Goal: Task Accomplishment & Management: Complete application form

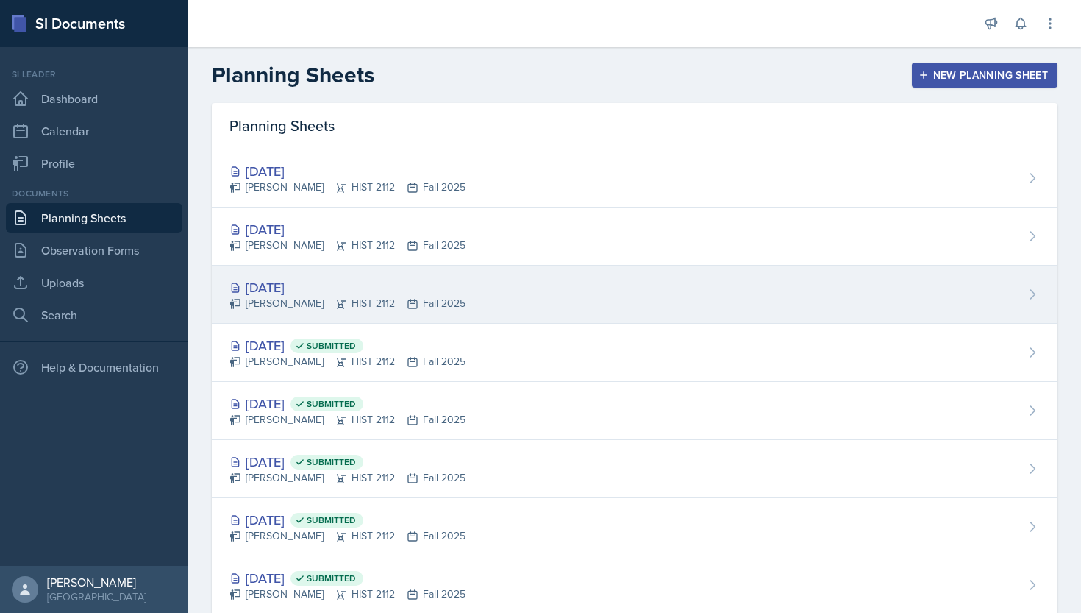
click at [297, 280] on div "[DATE]" at bounding box center [347, 287] width 236 height 20
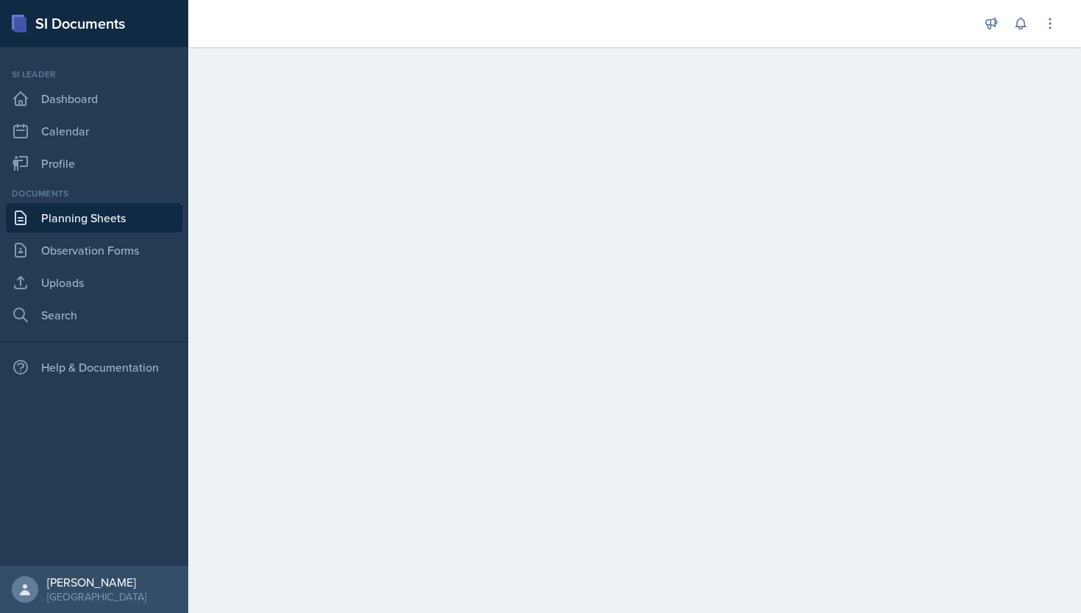
click at [746, 142] on main at bounding box center [634, 330] width 893 height 566
click at [135, 219] on link "Planning Sheets" at bounding box center [94, 217] width 177 height 29
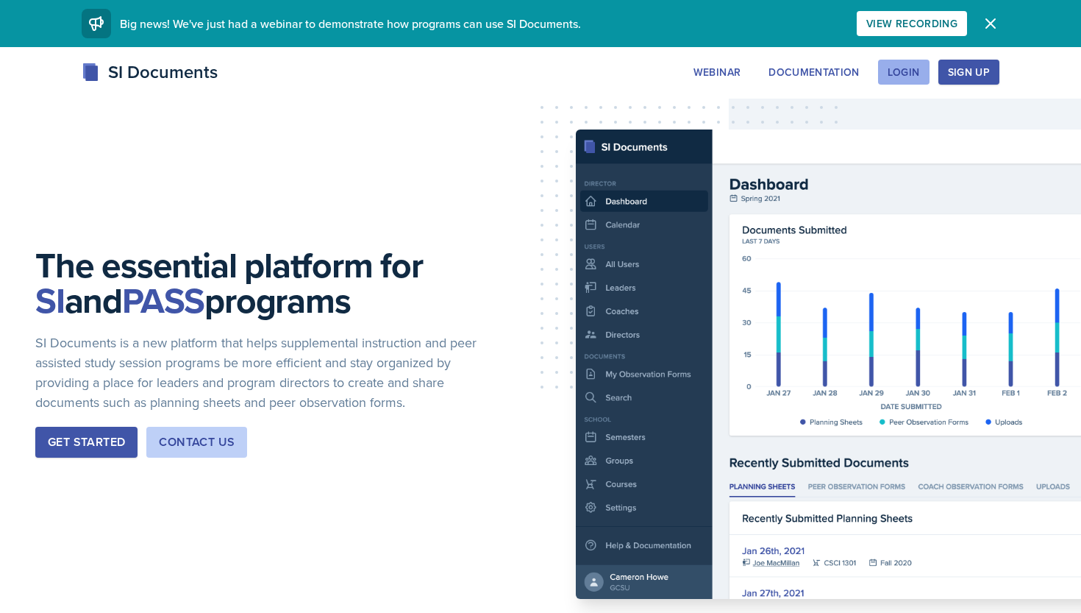
click at [902, 68] on div "Login" at bounding box center [904, 72] width 32 height 12
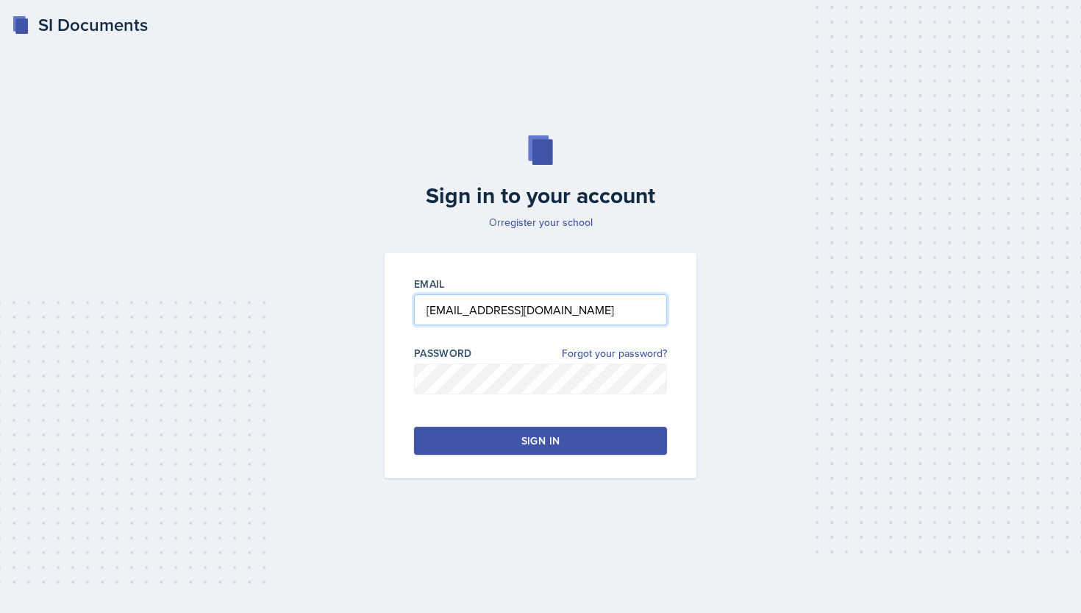
type input "[EMAIL_ADDRESS][DOMAIN_NAME]"
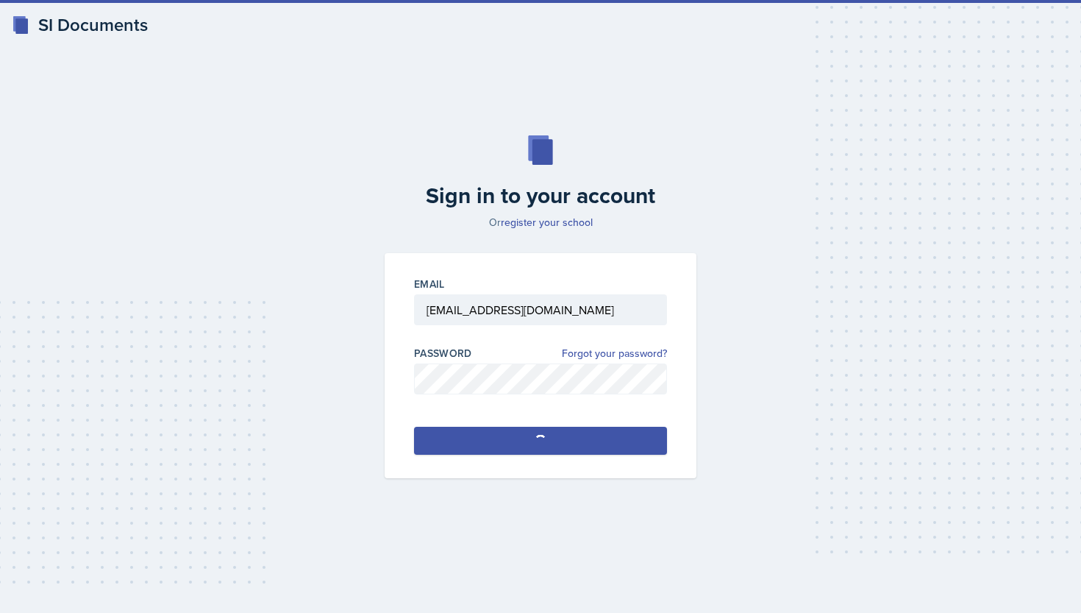
click at [560, 448] on button "Sign in" at bounding box center [540, 441] width 253 height 28
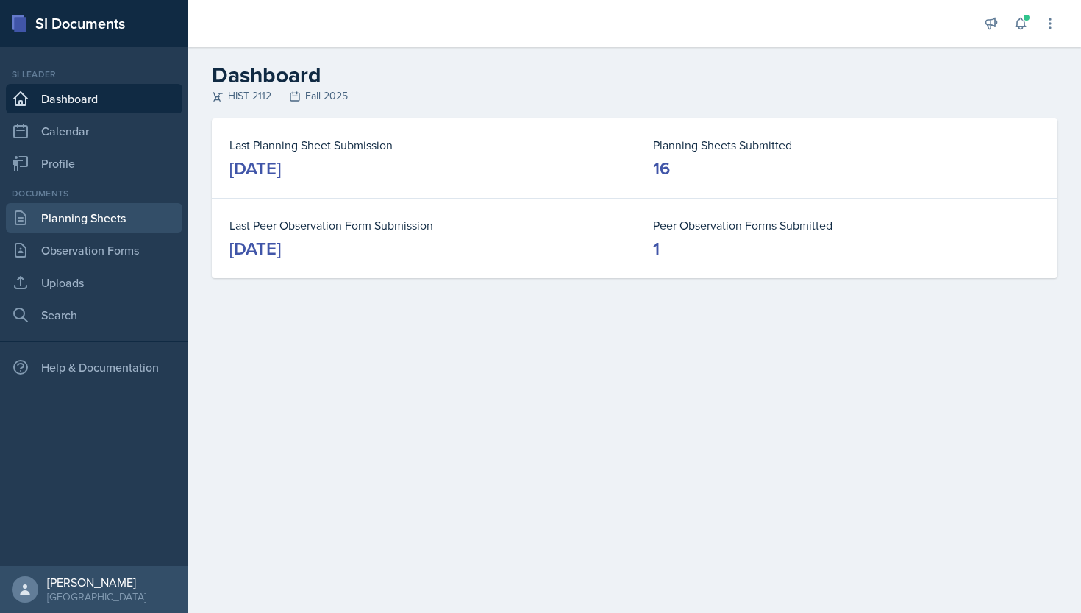
click at [98, 224] on link "Planning Sheets" at bounding box center [94, 217] width 177 height 29
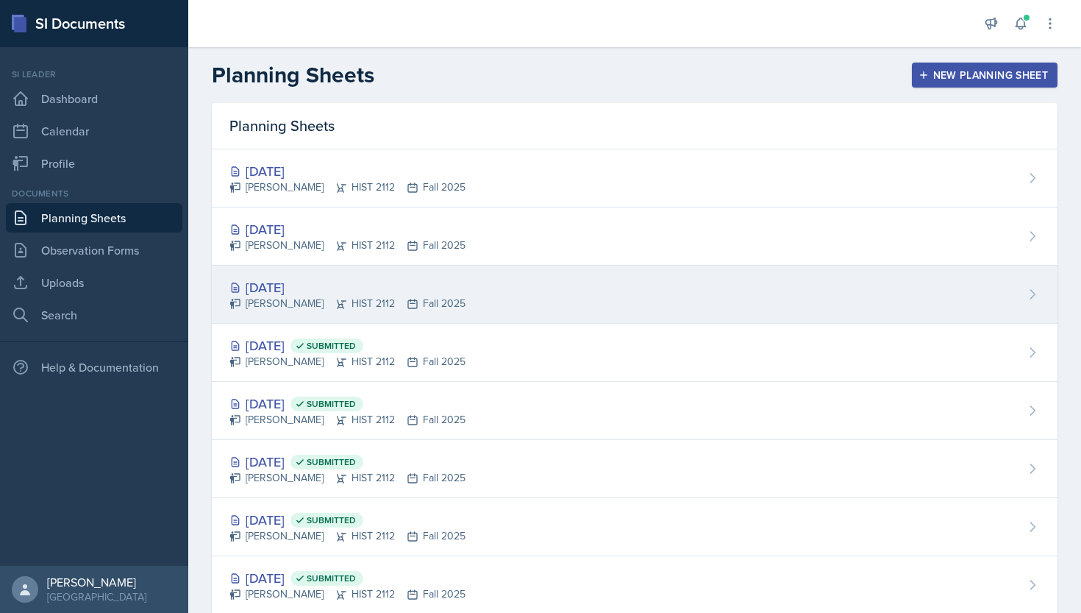
click at [253, 289] on div "[DATE]" at bounding box center [347, 287] width 236 height 20
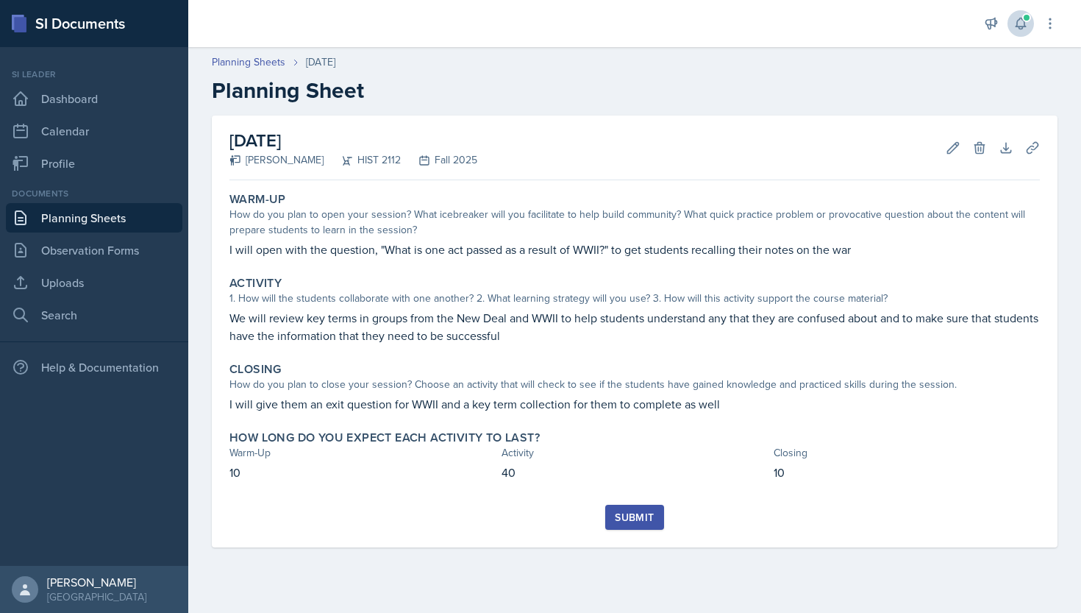
click at [1019, 21] on icon at bounding box center [1020, 23] width 15 height 15
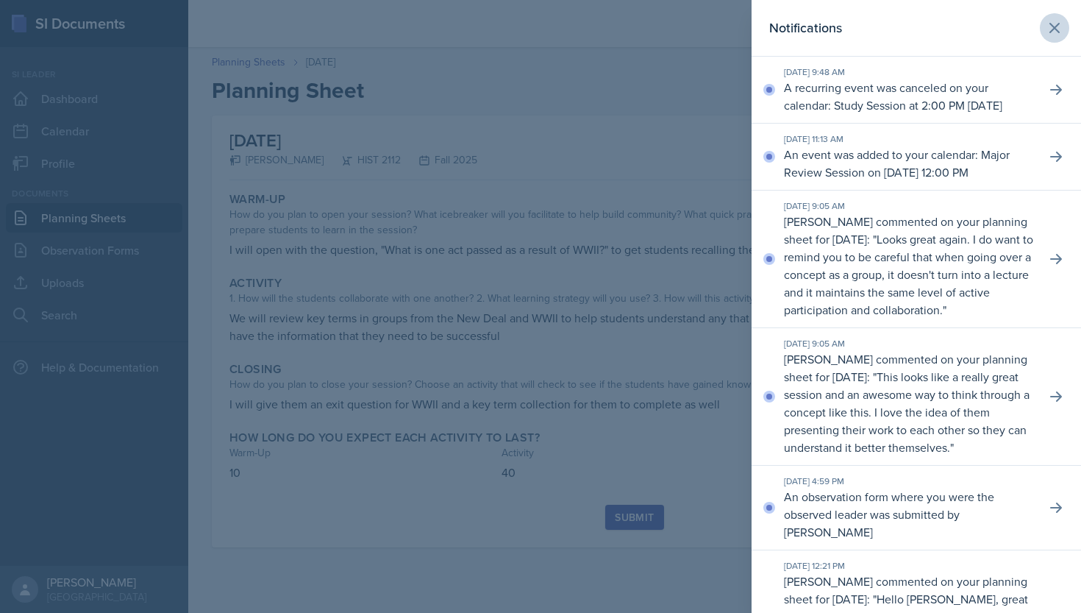
click at [1051, 20] on icon at bounding box center [1055, 28] width 18 height 18
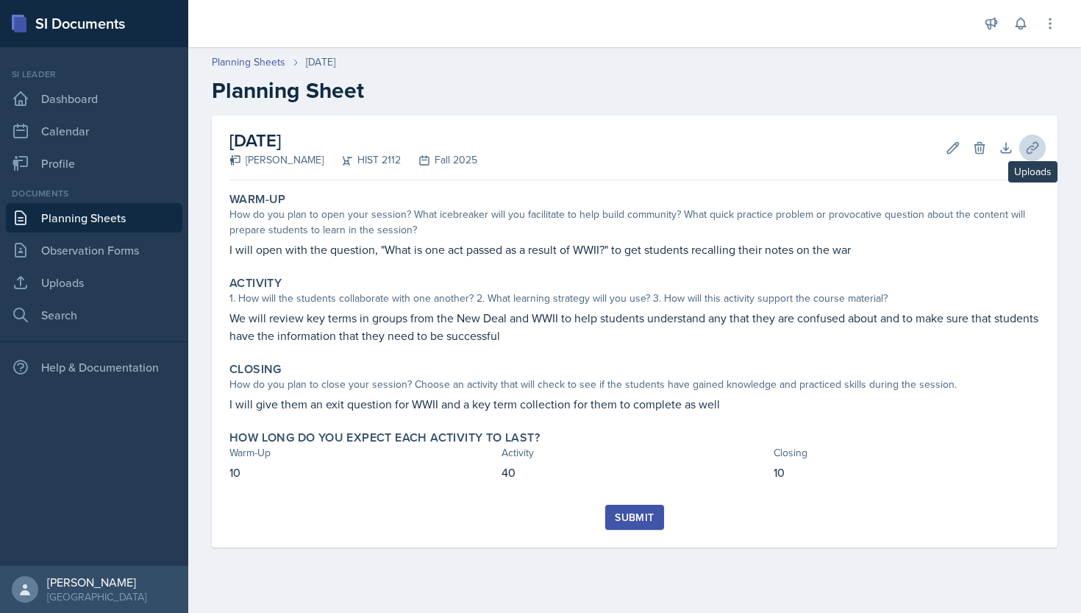
click at [1035, 147] on icon at bounding box center [1032, 147] width 15 height 15
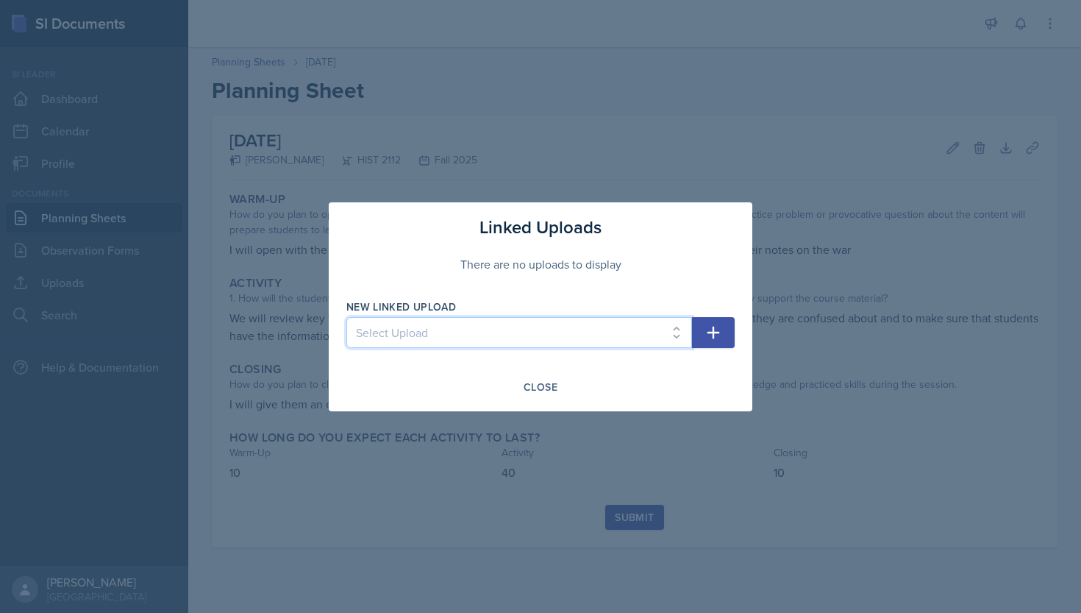
select select "e869e8ab-cad6-4500-a9eb-0f2b684c197e"
click at [705, 338] on icon "button" at bounding box center [714, 333] width 18 height 18
select select
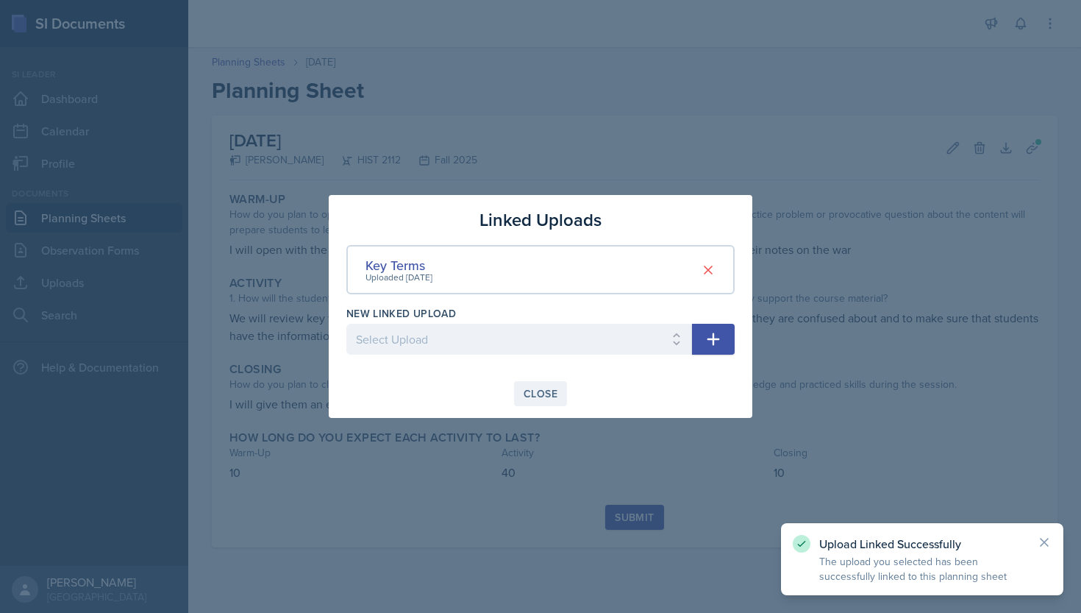
click at [549, 385] on button "Close" at bounding box center [540, 393] width 53 height 25
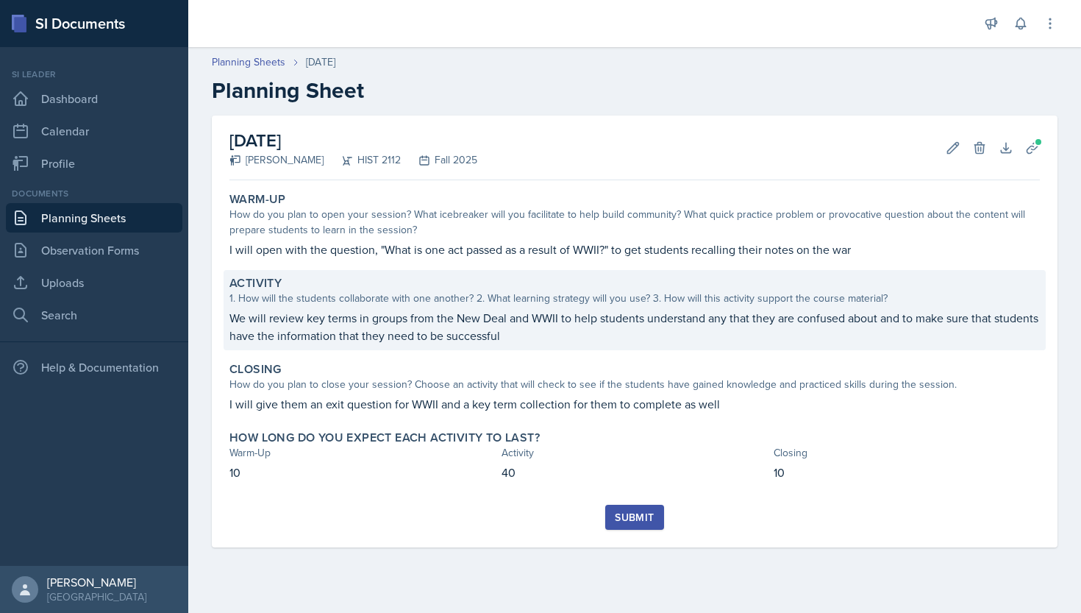
click at [557, 338] on p "We will review key terms in groups from the New Deal and WWII to help students …" at bounding box center [634, 326] width 810 height 35
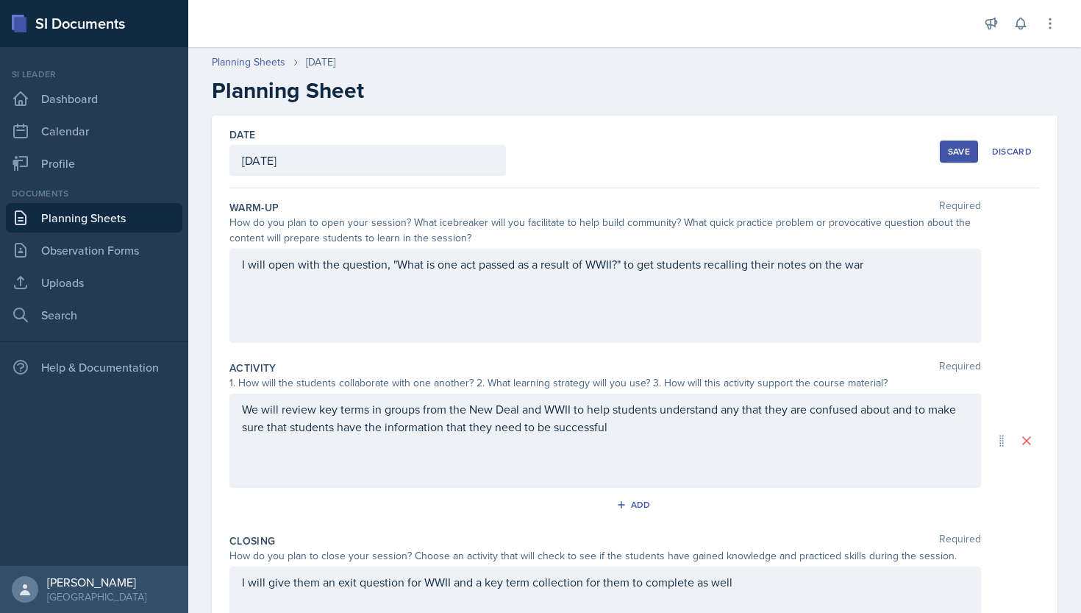
click at [656, 433] on p "We will review key terms in groups from the New Deal and WWII to help students …" at bounding box center [605, 417] width 727 height 35
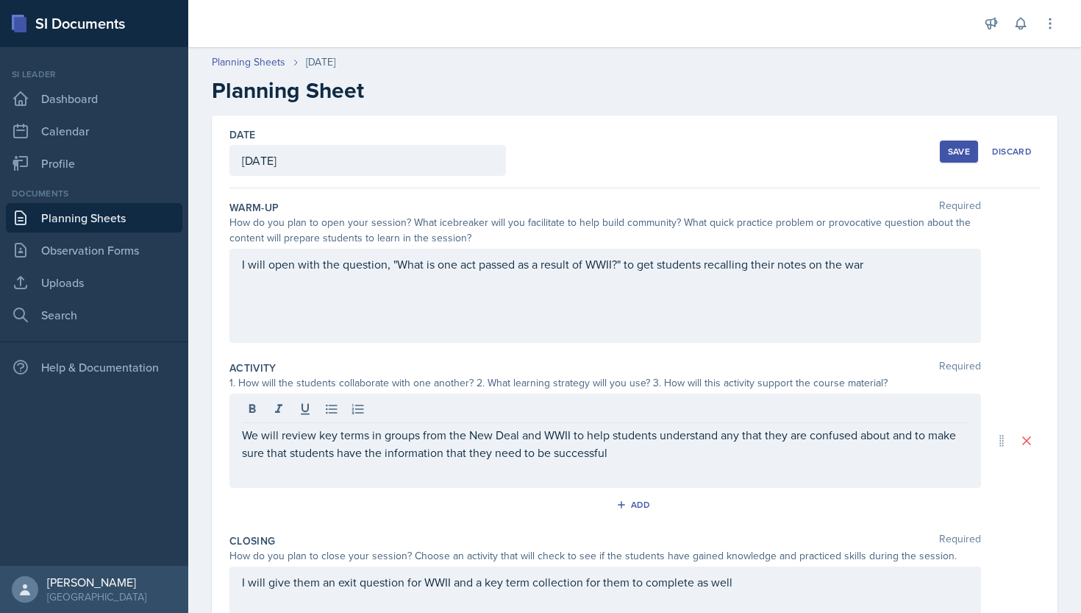
click at [934, 150] on div "Date [DATE] [DATE] 28 29 30 1 2 3 4 5 6 7 8 9 10 11 12 13 14 15 16 17 18 19 20 …" at bounding box center [634, 151] width 810 height 73
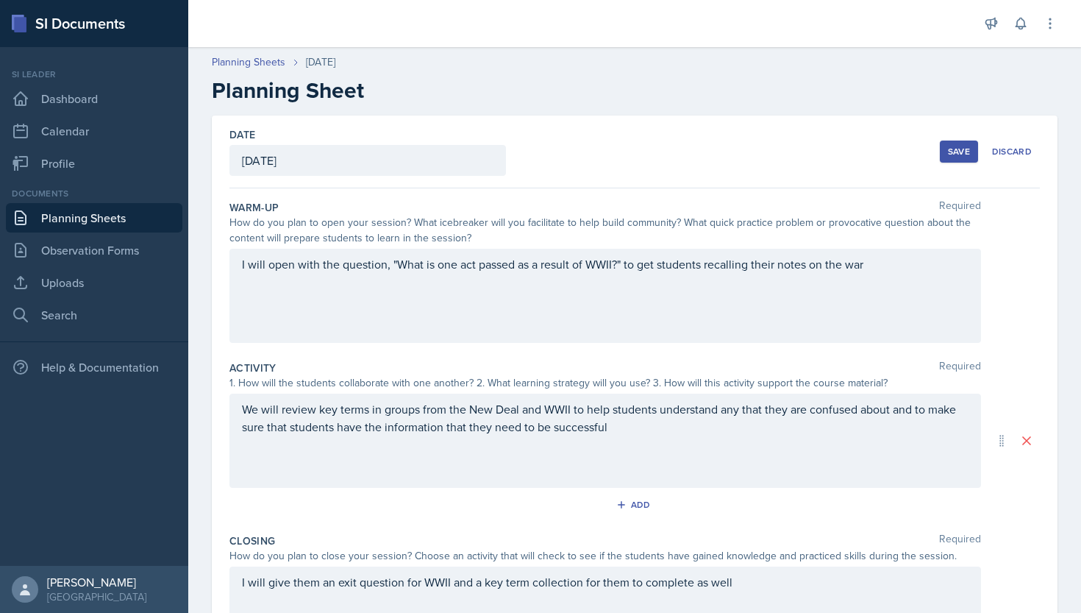
click at [940, 151] on button "Save" at bounding box center [959, 151] width 38 height 22
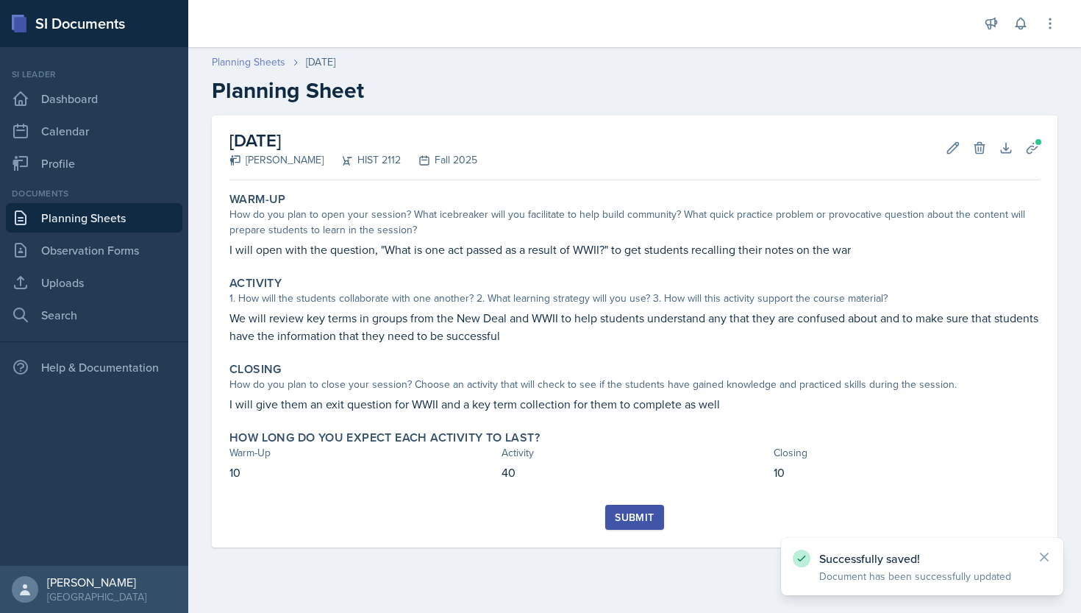
click at [266, 63] on link "Planning Sheets" at bounding box center [249, 61] width 74 height 15
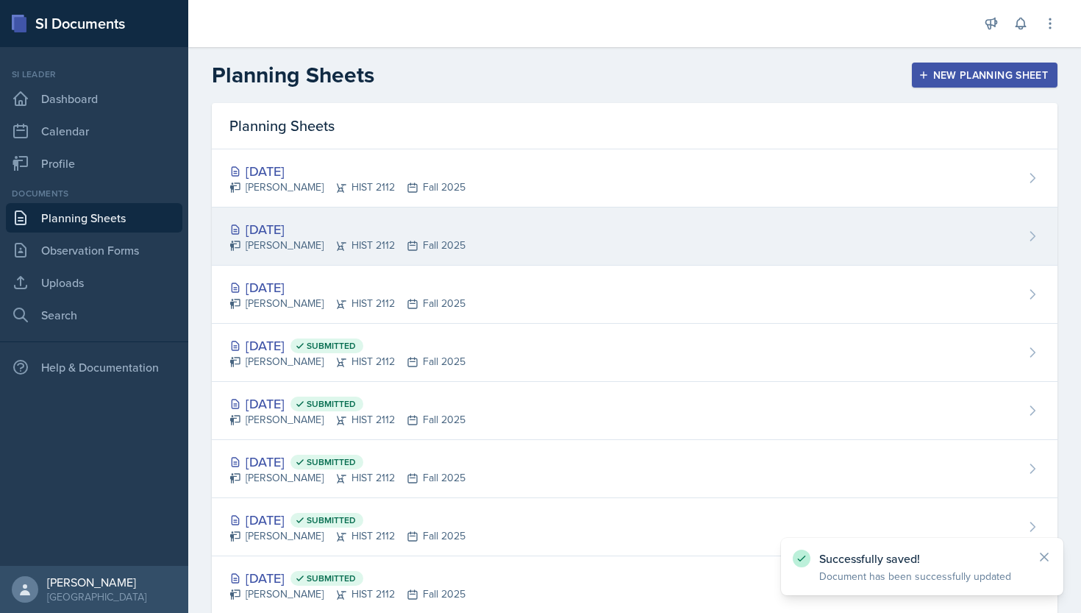
click at [310, 236] on div "[DATE]" at bounding box center [347, 229] width 236 height 20
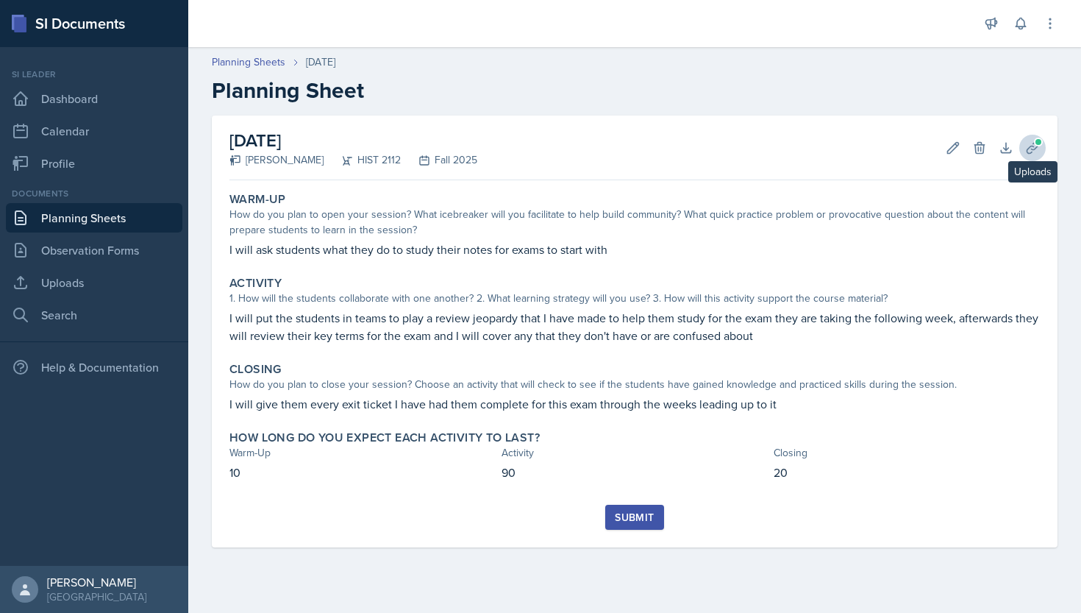
click at [1033, 141] on icon at bounding box center [1032, 147] width 15 height 15
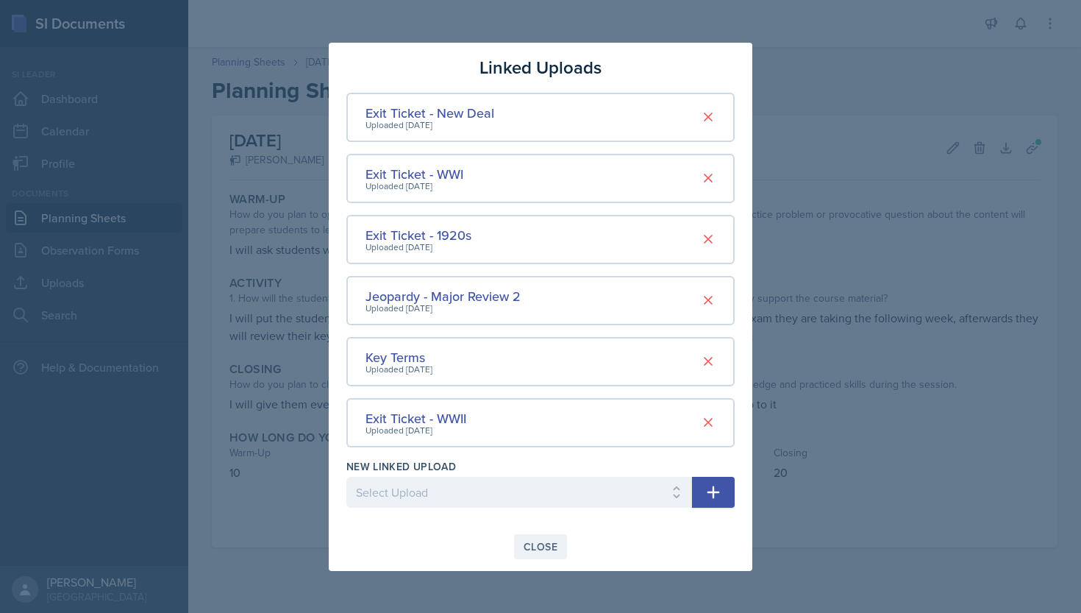
click at [550, 541] on div "Close" at bounding box center [541, 547] width 34 height 12
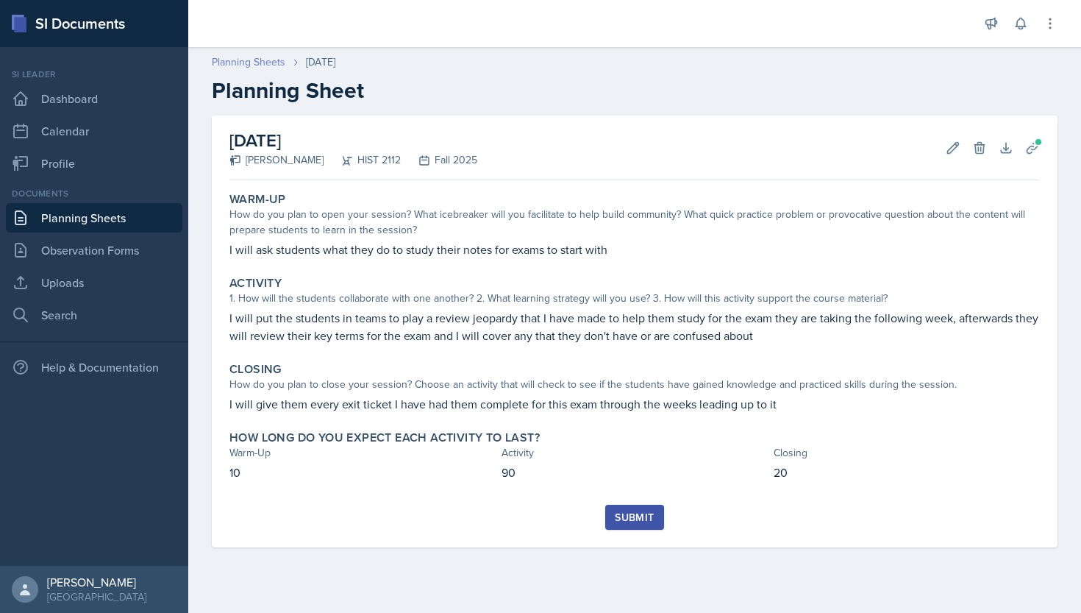
click at [257, 58] on link "Planning Sheets" at bounding box center [249, 61] width 74 height 15
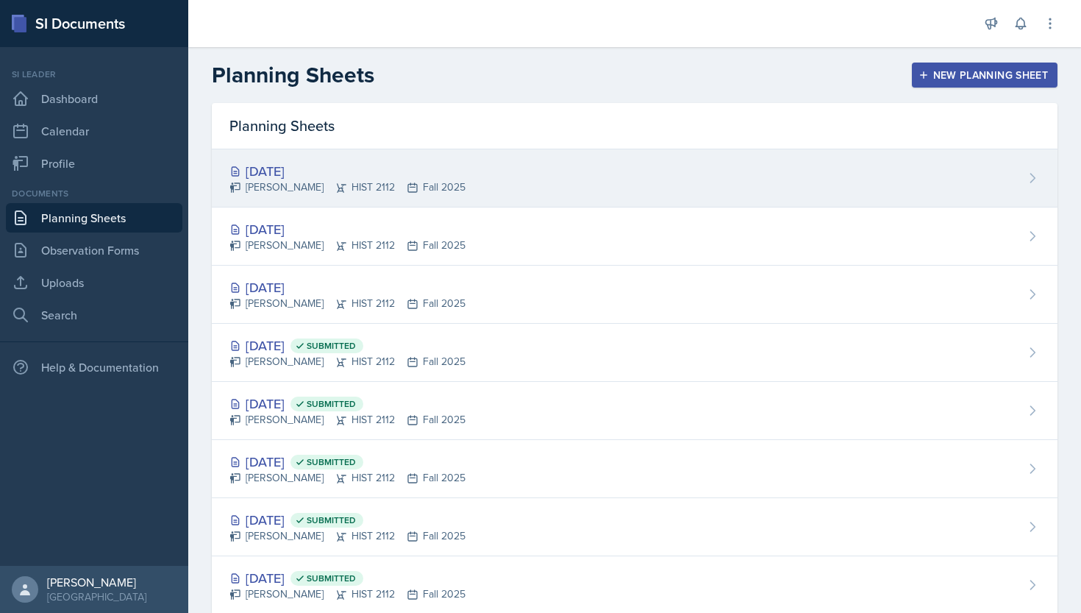
click at [310, 177] on div "[DATE]" at bounding box center [347, 171] width 236 height 20
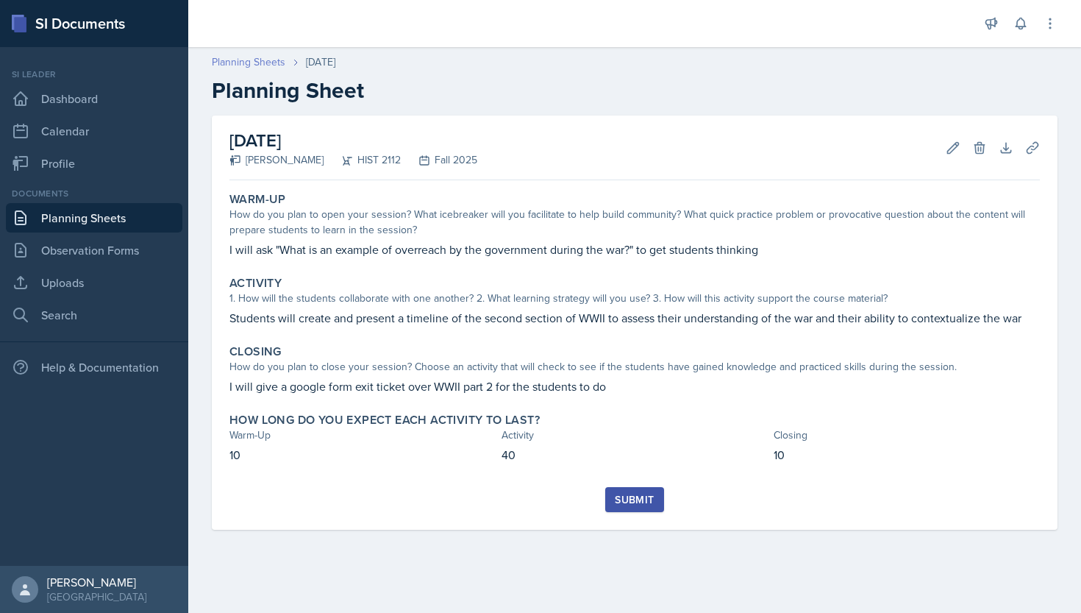
click at [261, 63] on link "Planning Sheets" at bounding box center [249, 61] width 74 height 15
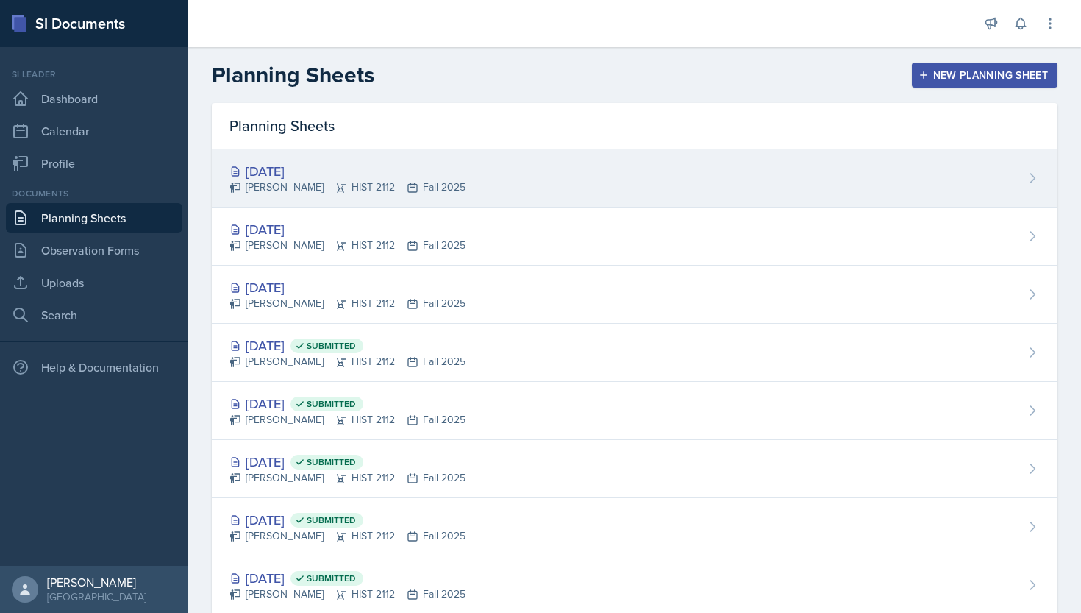
click at [313, 173] on div "[DATE]" at bounding box center [347, 171] width 236 height 20
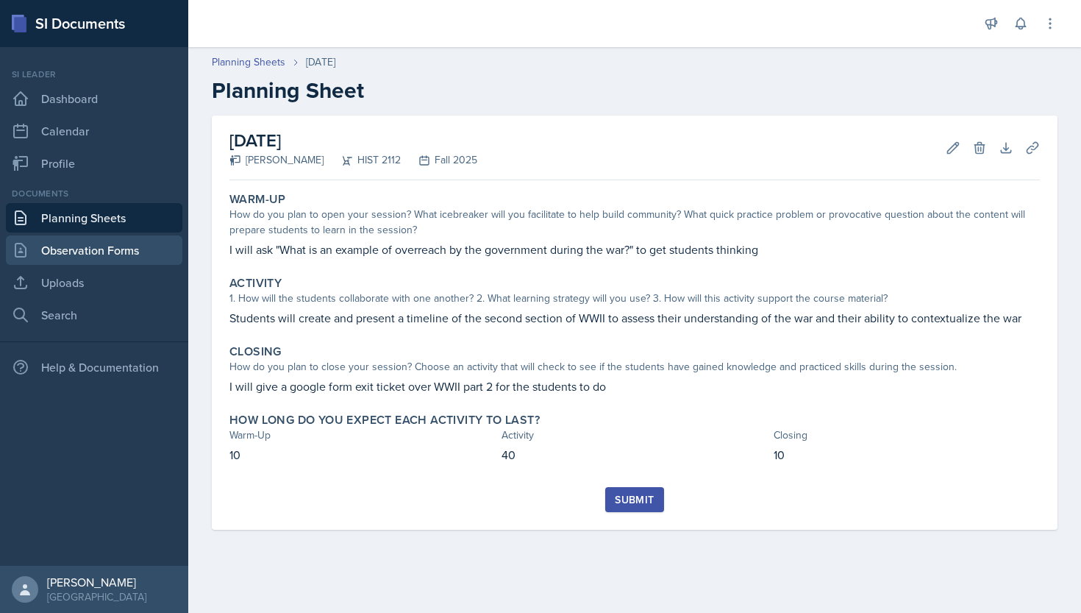
click at [135, 256] on link "Observation Forms" at bounding box center [94, 249] width 177 height 29
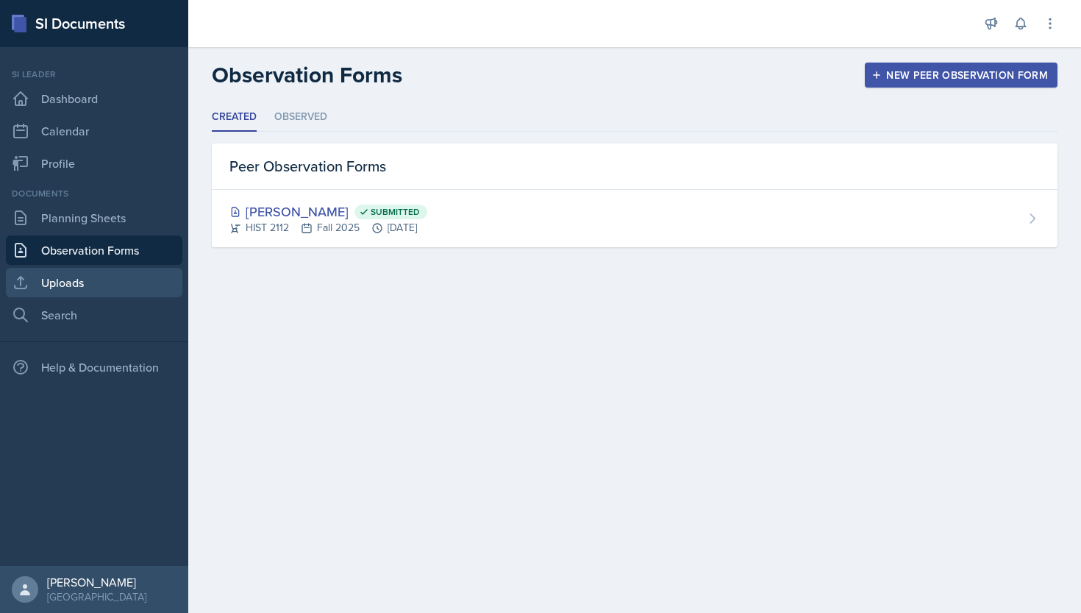
click at [123, 284] on link "Uploads" at bounding box center [94, 282] width 177 height 29
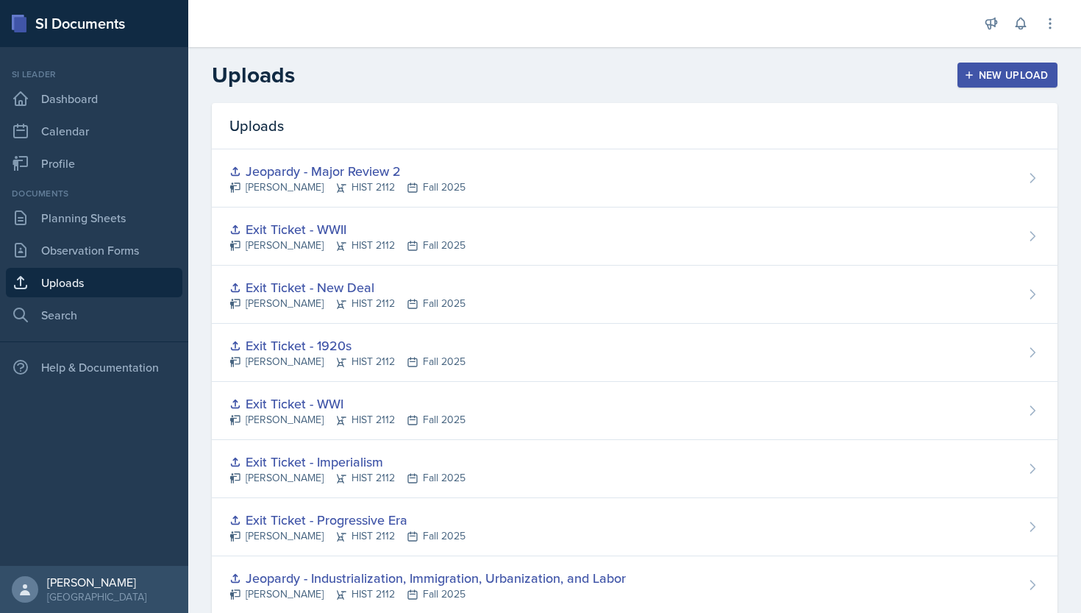
click at [1000, 74] on div "New Upload" at bounding box center [1008, 75] width 82 height 12
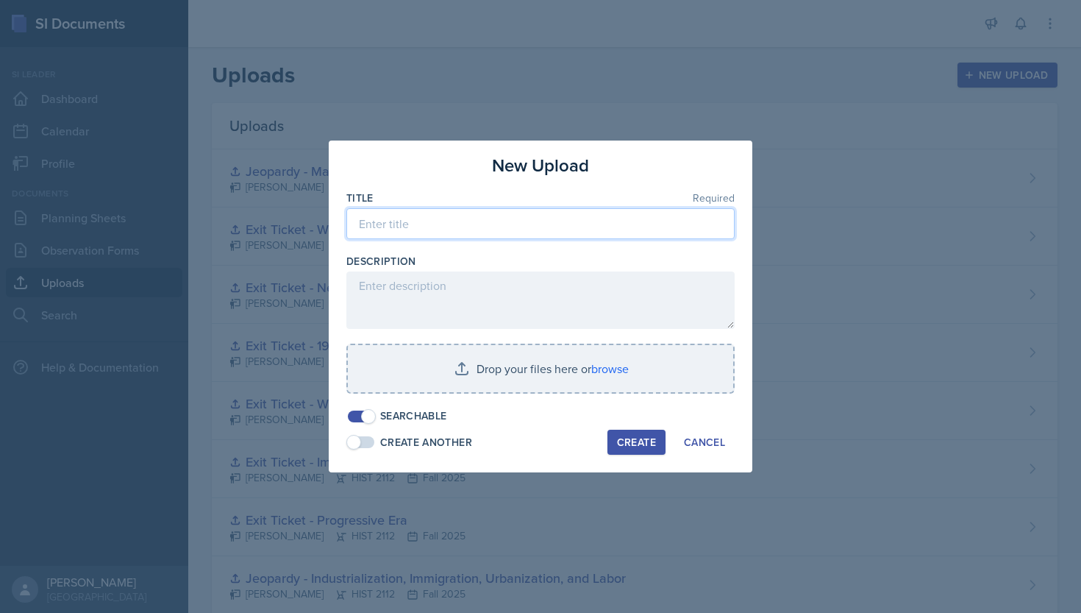
click at [589, 227] on input at bounding box center [540, 223] width 388 height 31
type input "Exit Ticket - WWII 2"
click at [646, 439] on div "Create" at bounding box center [636, 442] width 39 height 12
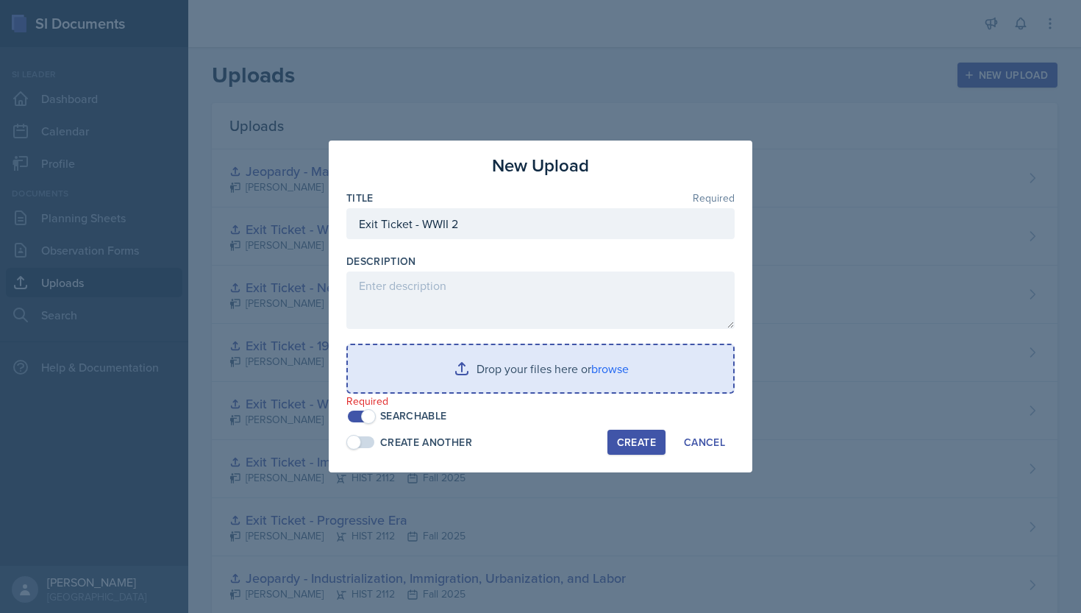
click at [532, 367] on input "file" at bounding box center [540, 368] width 385 height 47
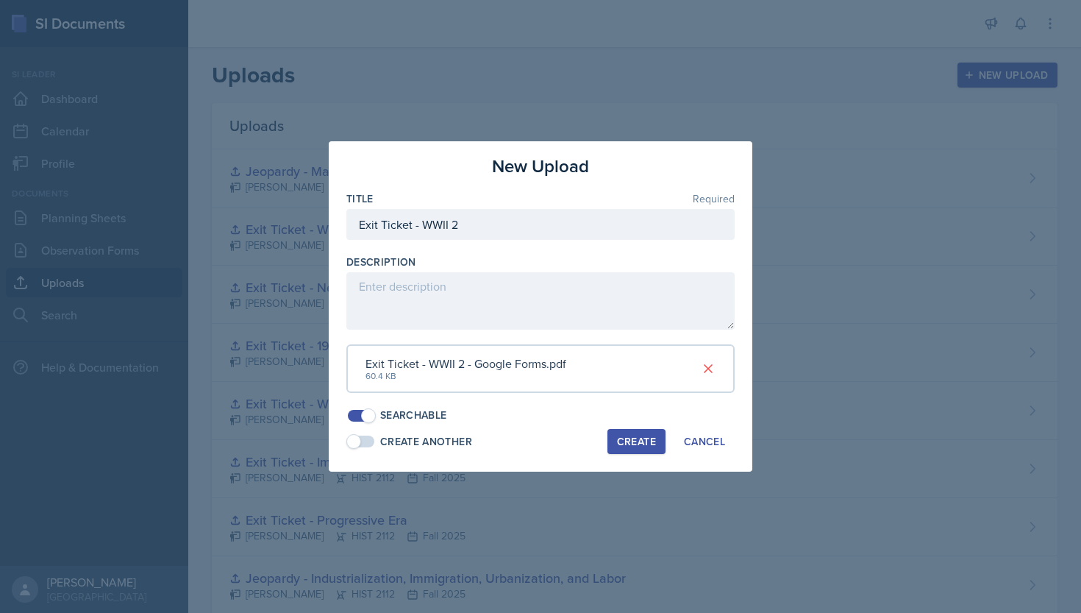
click at [639, 435] on div "Create" at bounding box center [636, 441] width 39 height 12
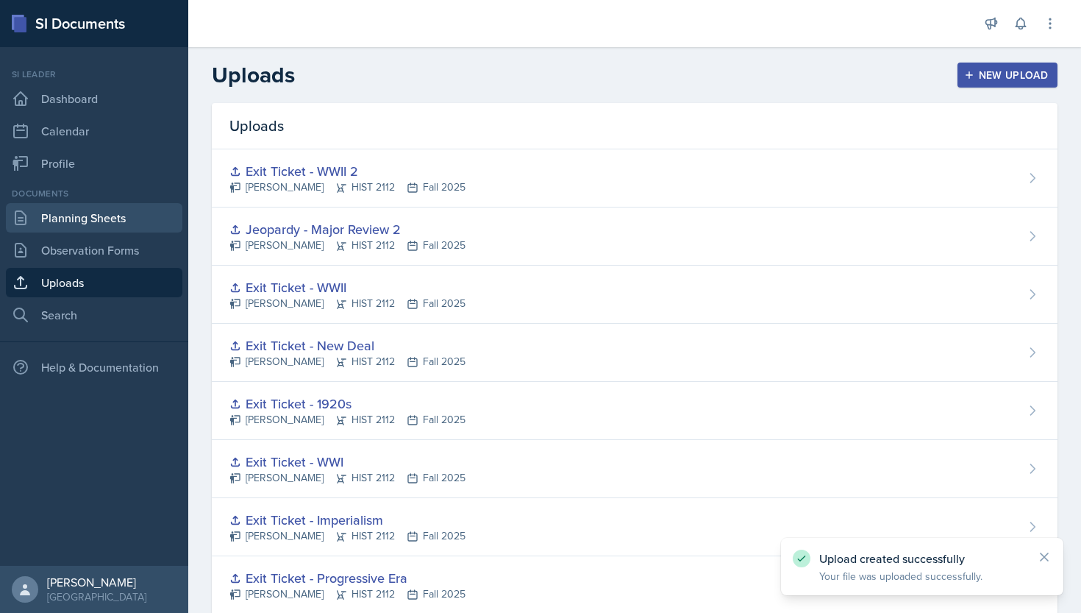
click at [117, 220] on link "Planning Sheets" at bounding box center [94, 217] width 177 height 29
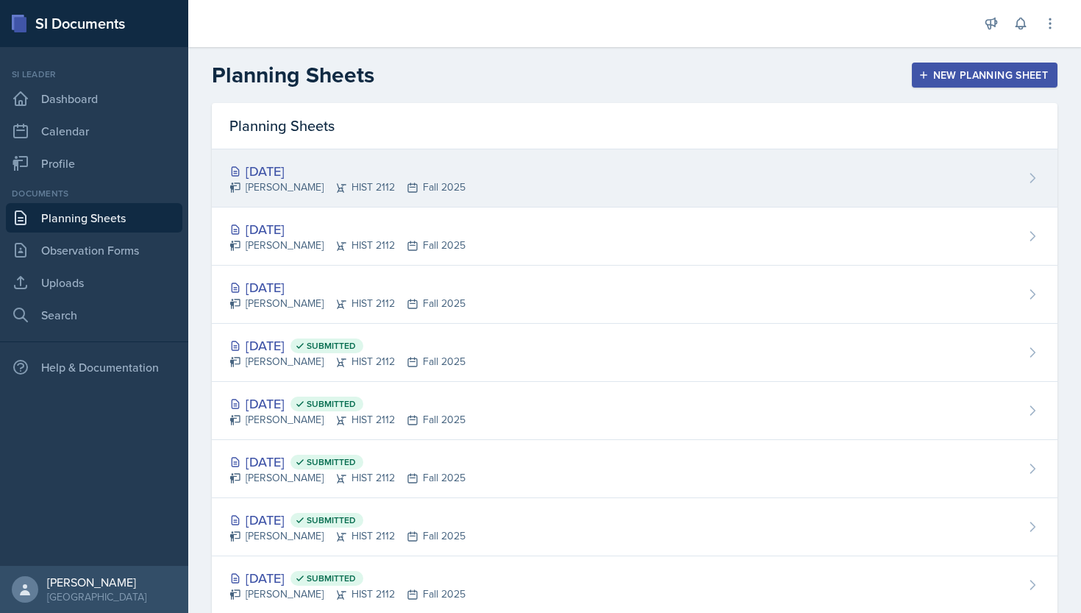
click at [295, 180] on div "[PERSON_NAME] HIST 2112 Fall 2025" at bounding box center [347, 186] width 236 height 15
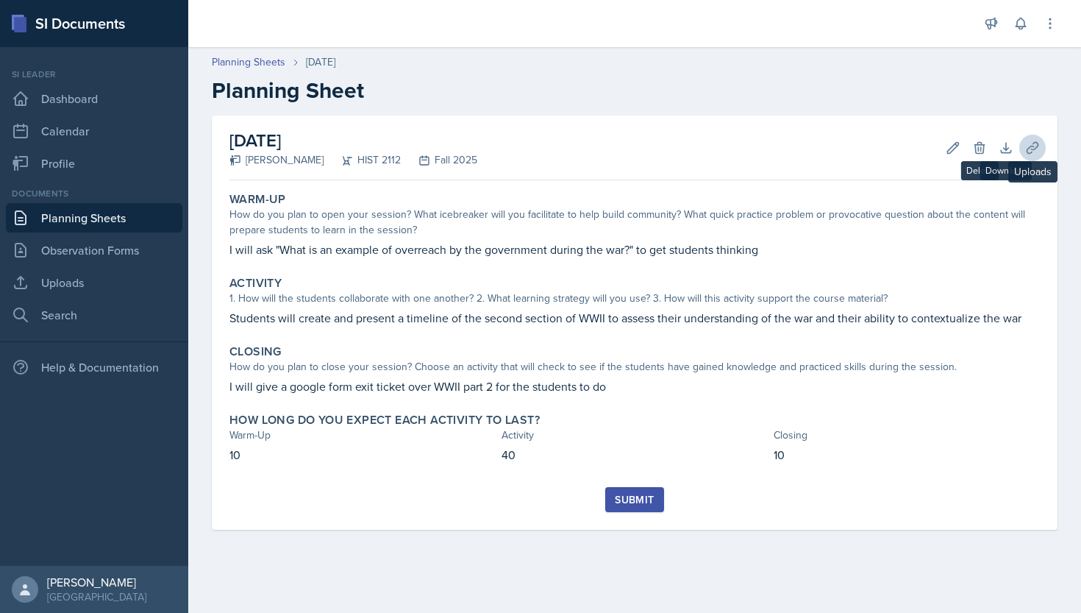
click at [1038, 147] on icon at bounding box center [1032, 147] width 15 height 15
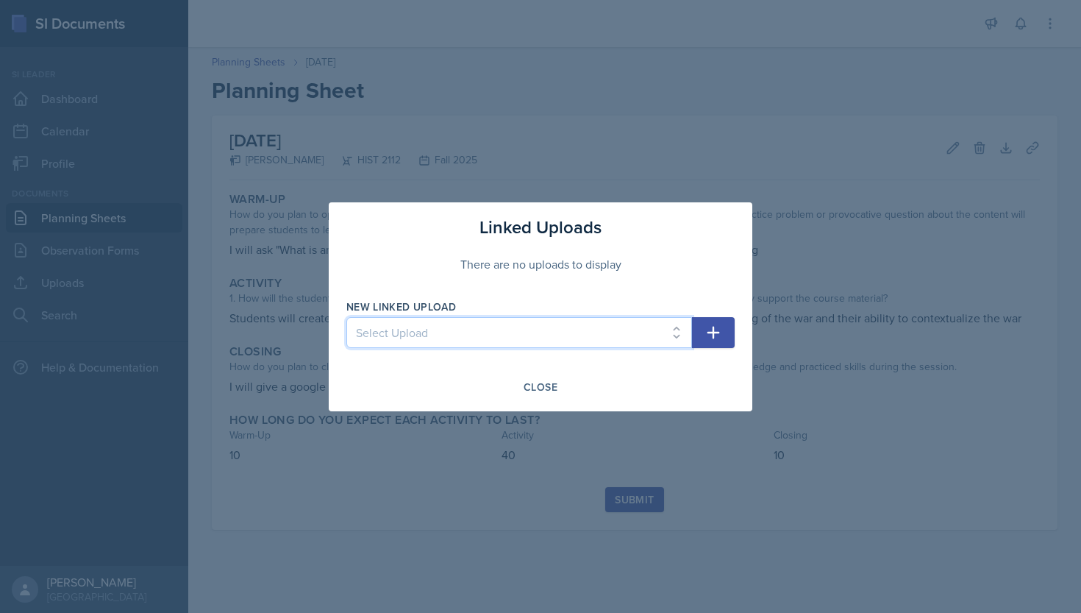
select select "fb2ac7dc-f836-4dfc-8767-56eb8785f936"
click at [715, 337] on icon "button" at bounding box center [714, 333] width 18 height 18
select select
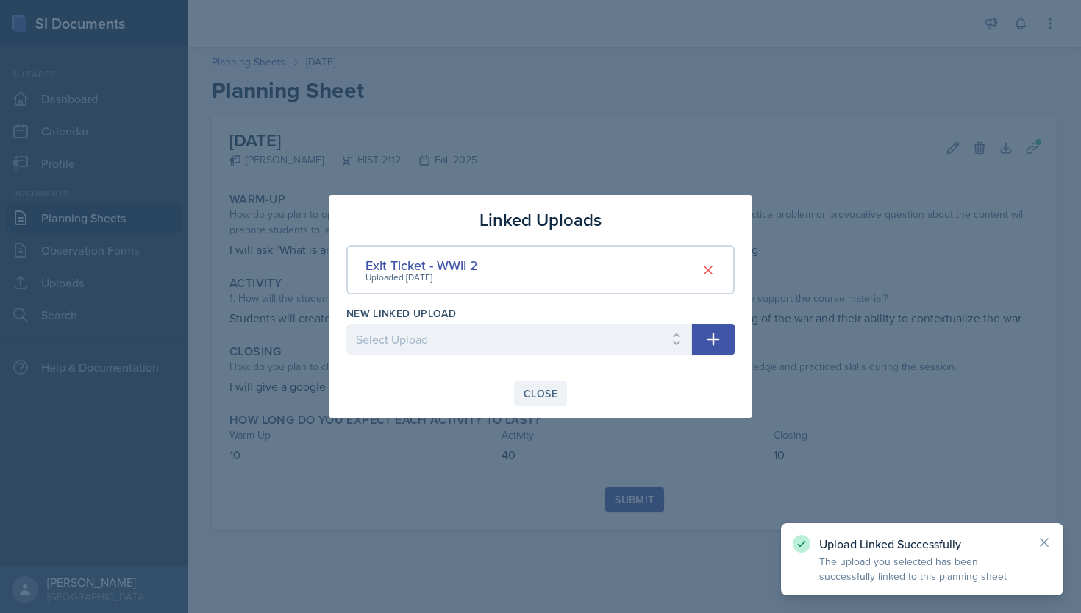
click at [551, 393] on div "Close" at bounding box center [541, 394] width 34 height 12
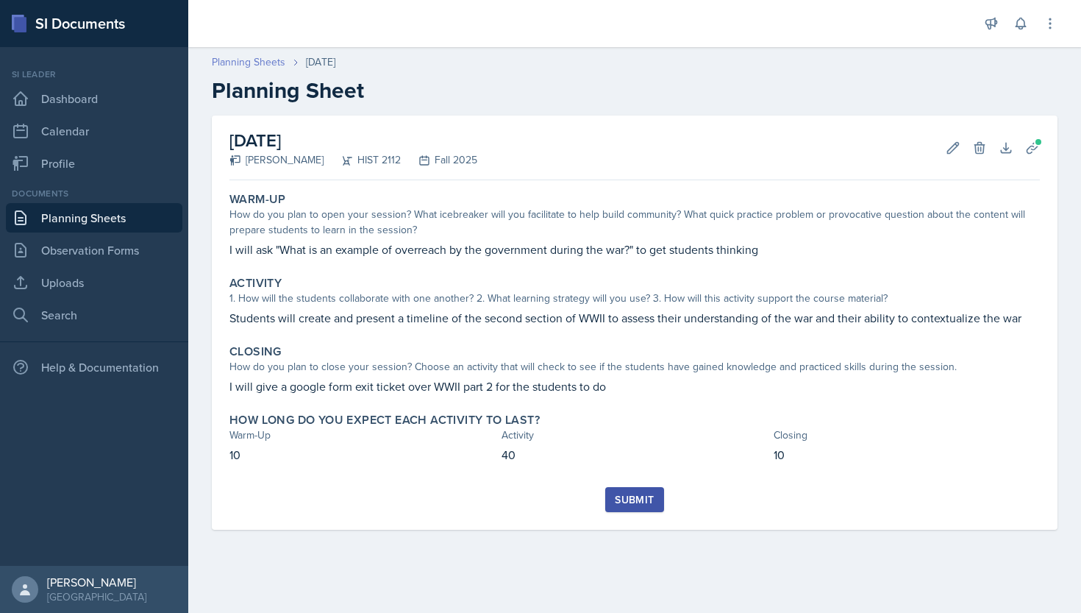
click at [273, 59] on link "Planning Sheets" at bounding box center [249, 61] width 74 height 15
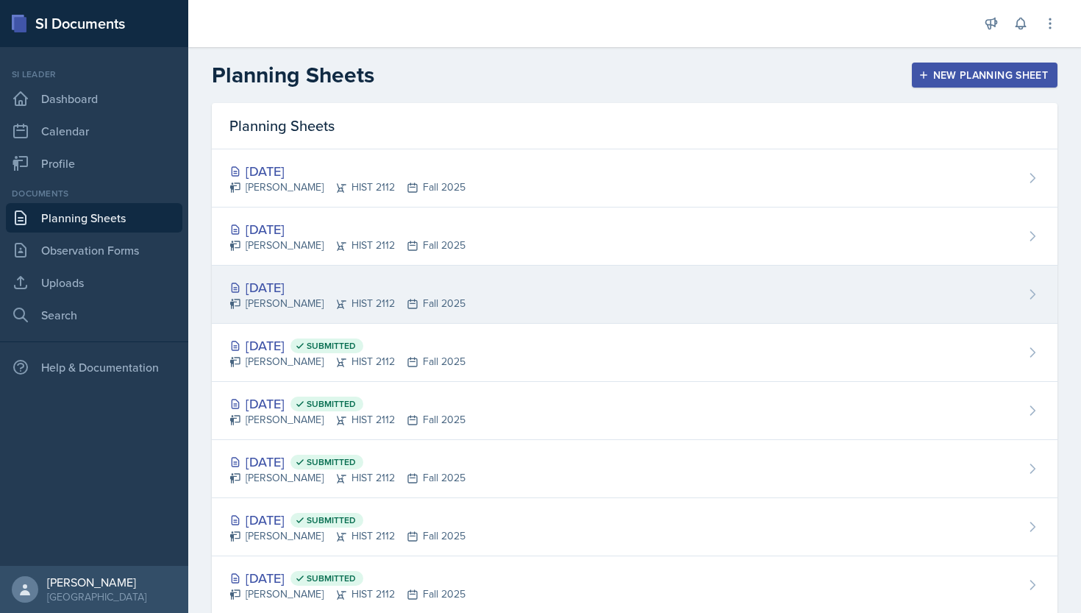
click at [268, 280] on div "[DATE]" at bounding box center [347, 287] width 236 height 20
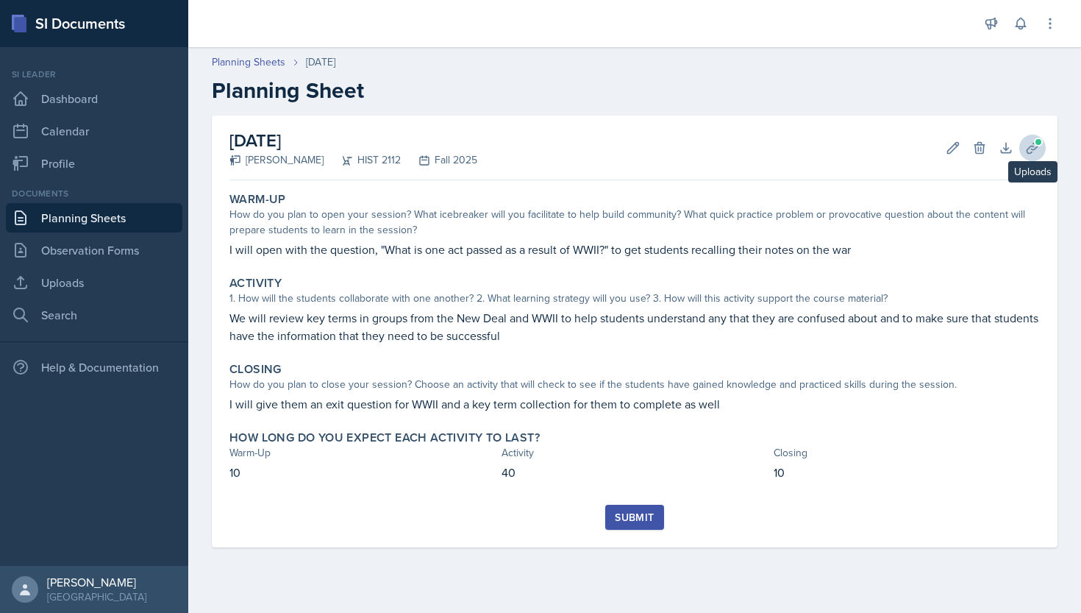
click at [1026, 152] on icon at bounding box center [1032, 147] width 15 height 15
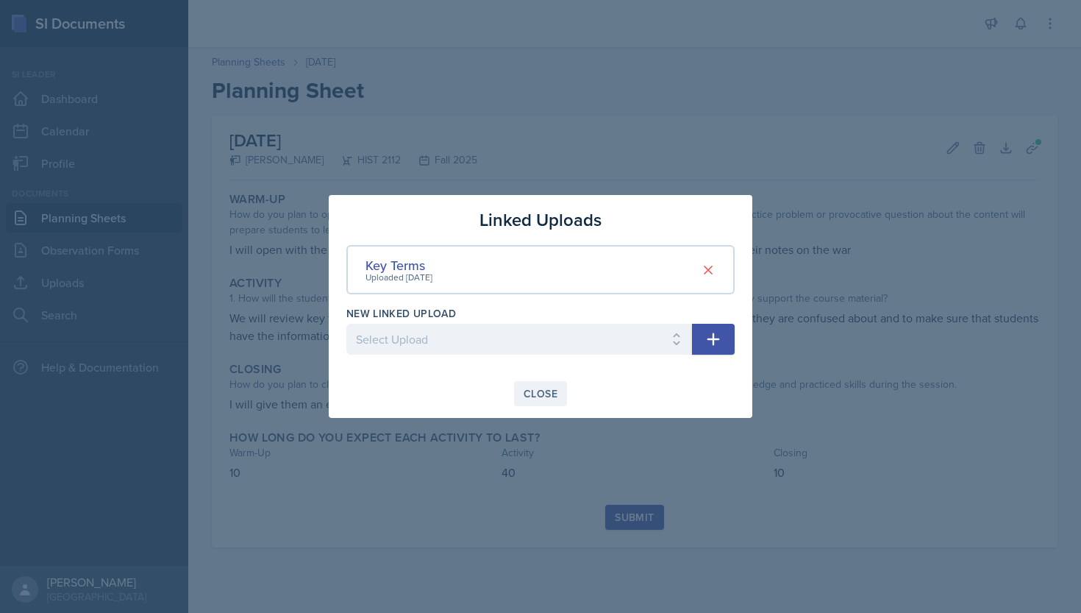
click at [544, 390] on div "Close" at bounding box center [541, 394] width 34 height 12
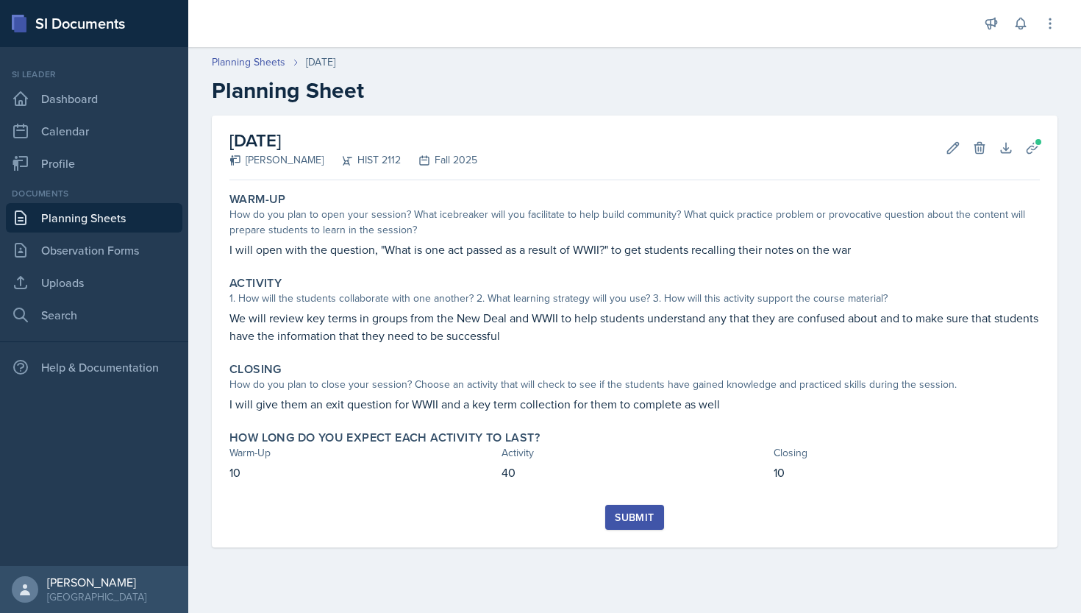
click at [624, 521] on div "Submit" at bounding box center [634, 517] width 39 height 12
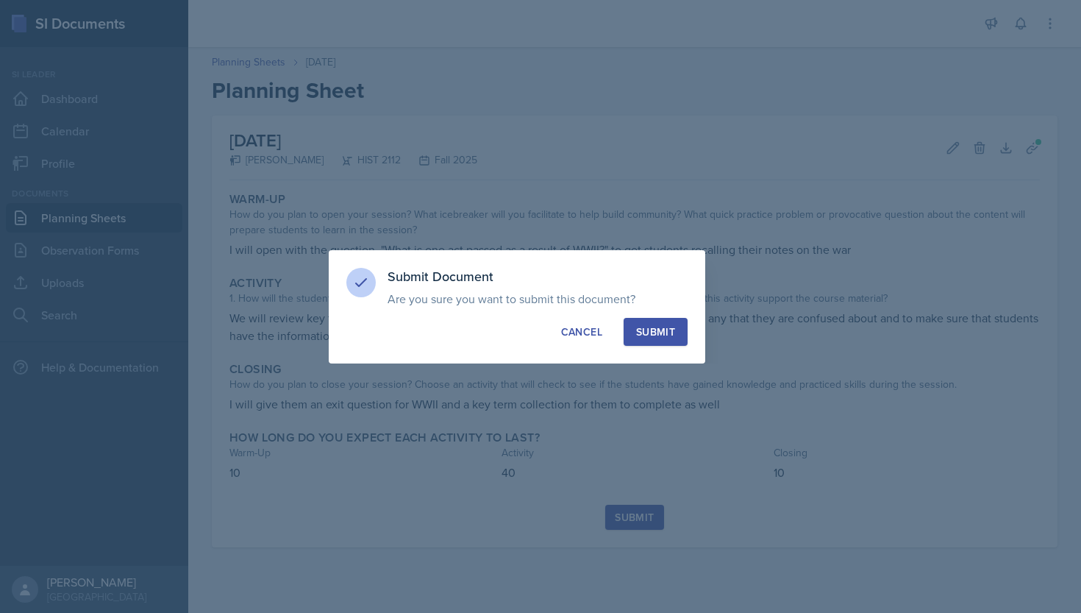
click at [653, 328] on div "Submit" at bounding box center [655, 331] width 39 height 15
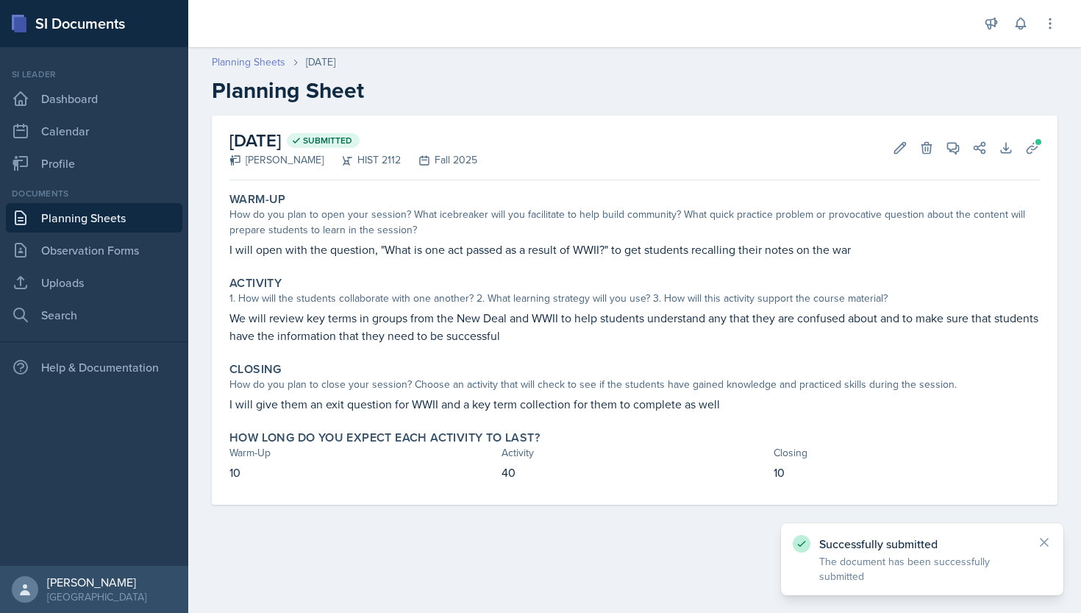
click at [278, 63] on link "Planning Sheets" at bounding box center [249, 61] width 74 height 15
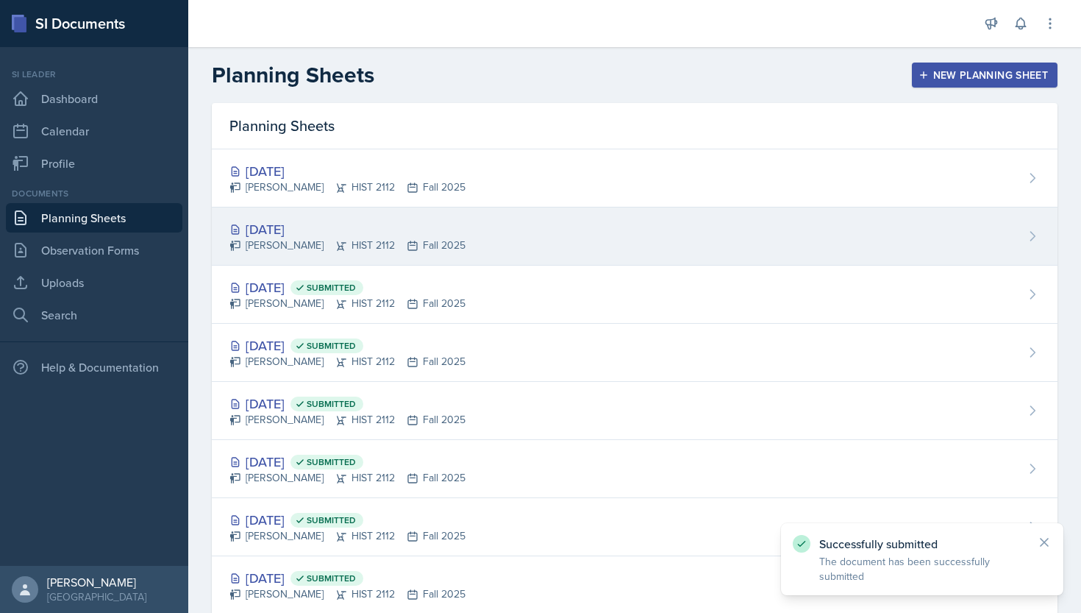
click at [298, 238] on div "[PERSON_NAME] HIST 2112 Fall 2025" at bounding box center [347, 245] width 236 height 15
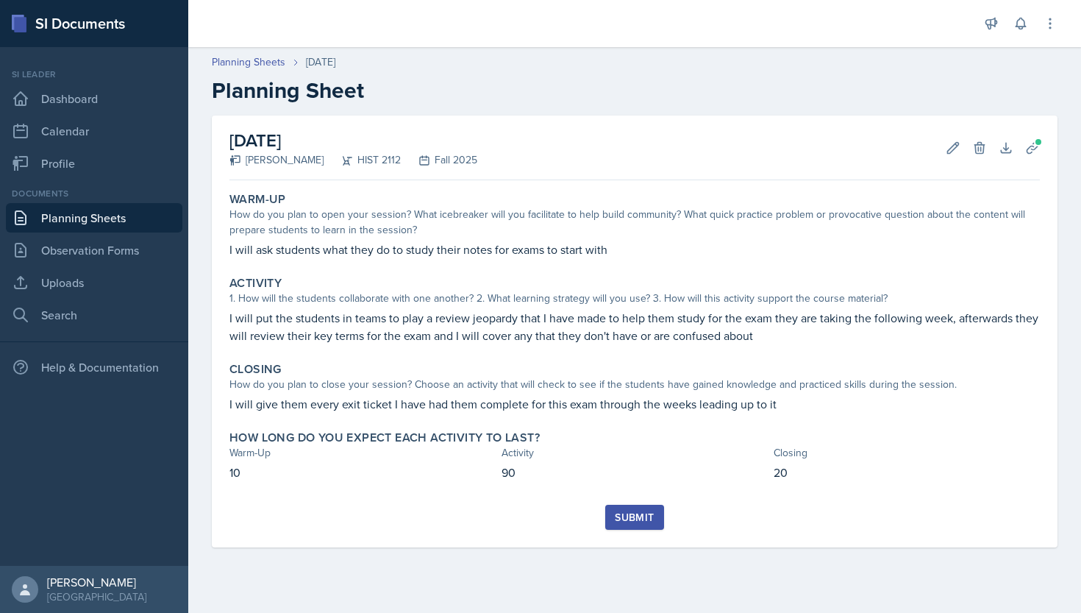
click at [635, 518] on div "Submit" at bounding box center [634, 517] width 39 height 12
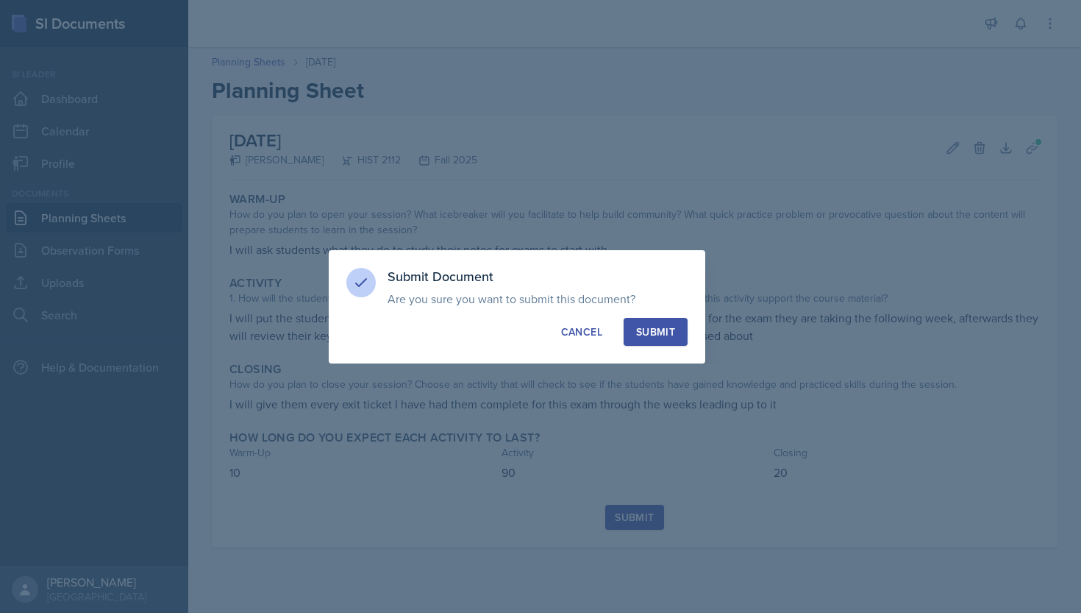
click at [640, 325] on div "Submit" at bounding box center [655, 331] width 39 height 15
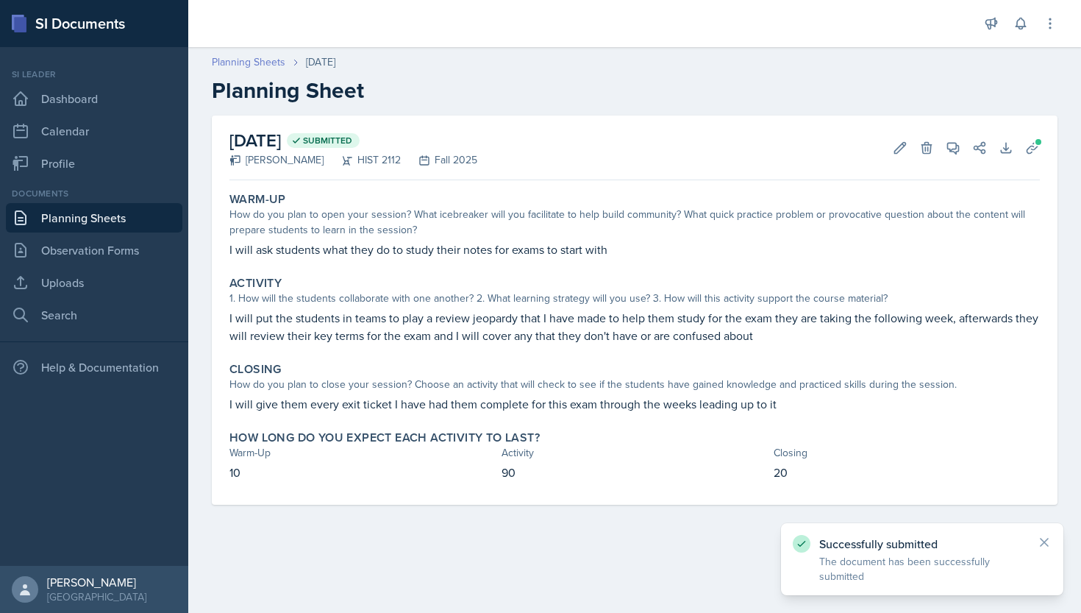
click at [244, 66] on link "Planning Sheets" at bounding box center [249, 61] width 74 height 15
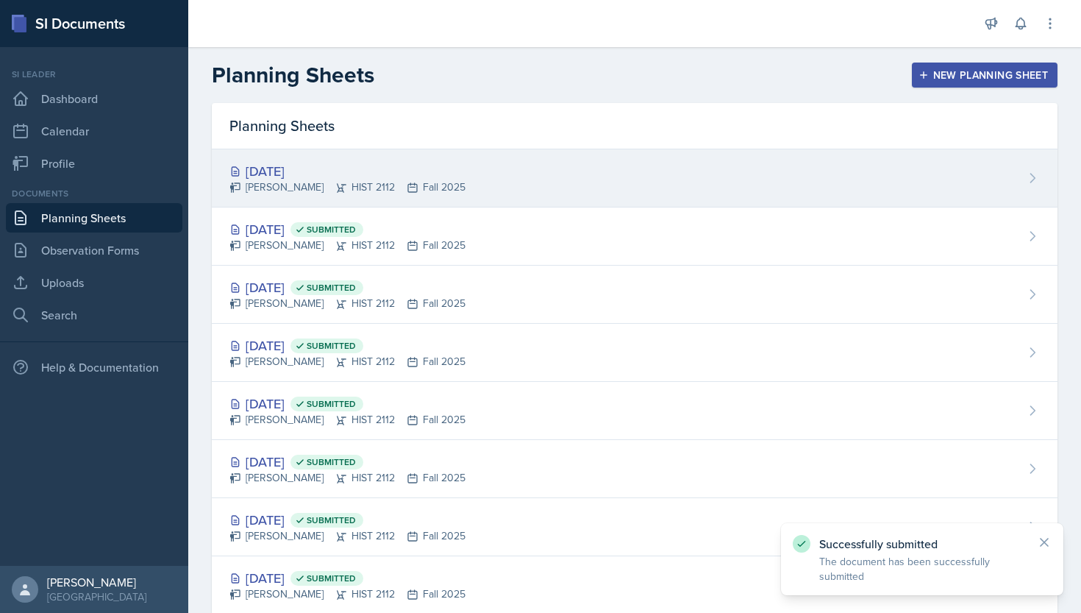
click at [290, 169] on div "[DATE]" at bounding box center [347, 171] width 236 height 20
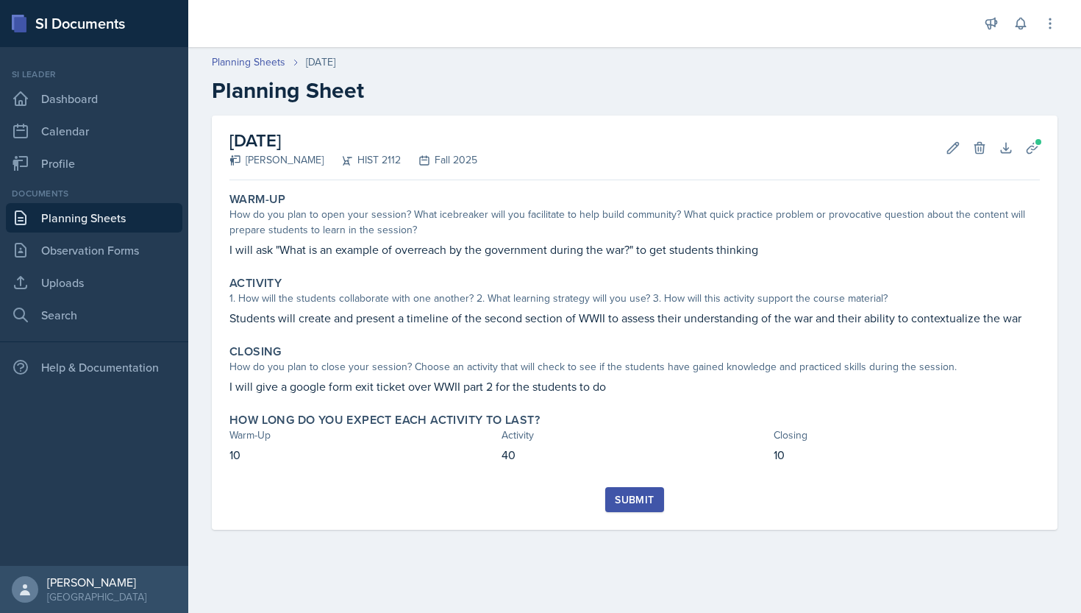
click at [646, 493] on div "Submit" at bounding box center [634, 499] width 39 height 12
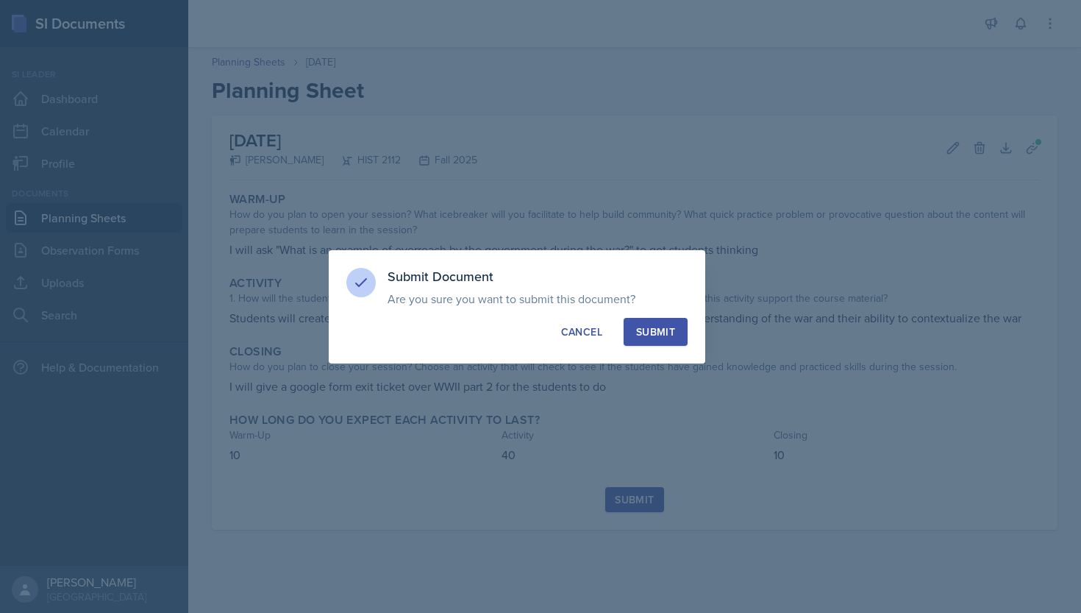
click at [660, 338] on div "Submit" at bounding box center [655, 331] width 39 height 15
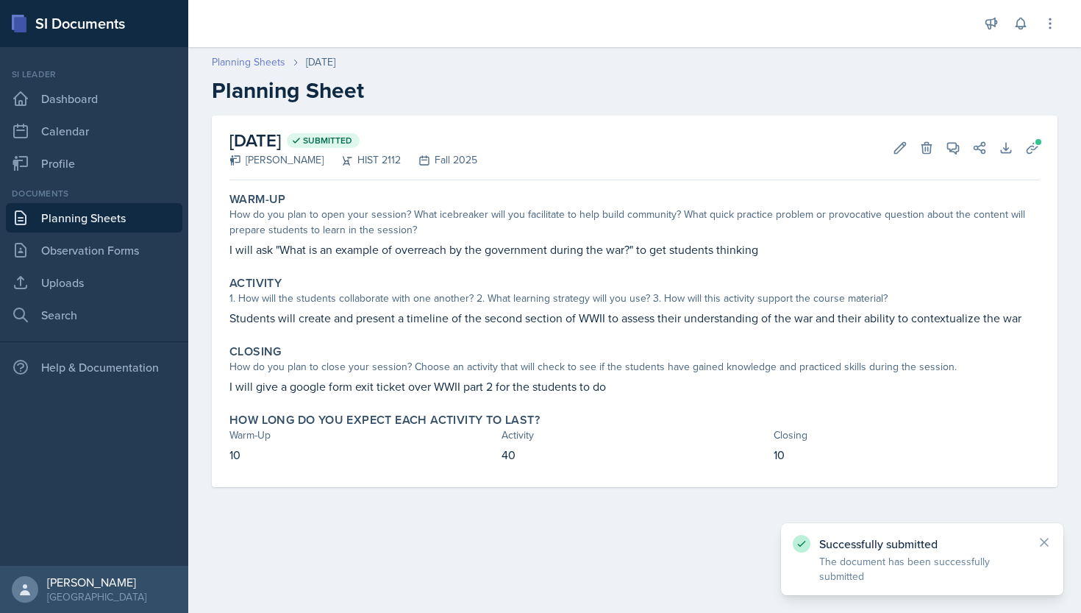
click at [276, 64] on link "Planning Sheets" at bounding box center [249, 61] width 74 height 15
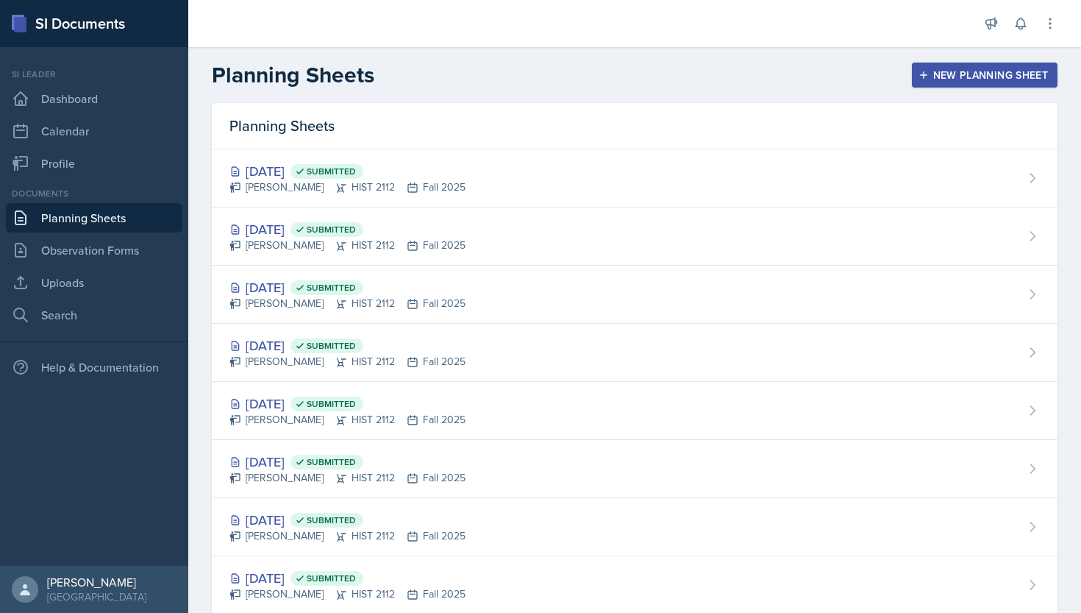
click at [924, 77] on icon "button" at bounding box center [923, 74] width 7 height 7
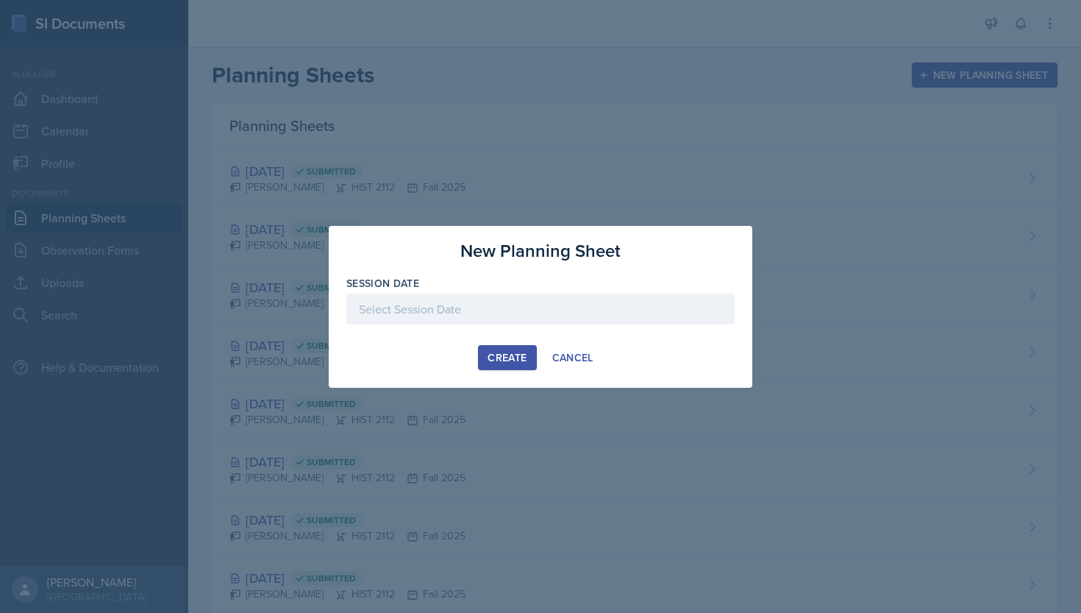
click at [588, 299] on div at bounding box center [540, 308] width 388 height 31
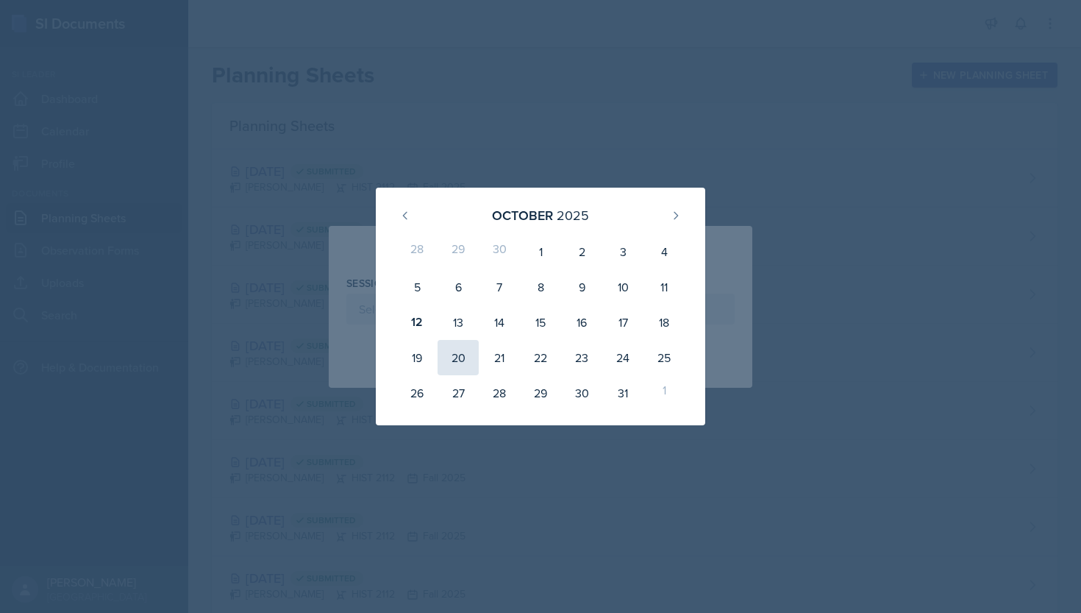
click at [463, 345] on div "20" at bounding box center [458, 357] width 41 height 35
type input "[DATE]"
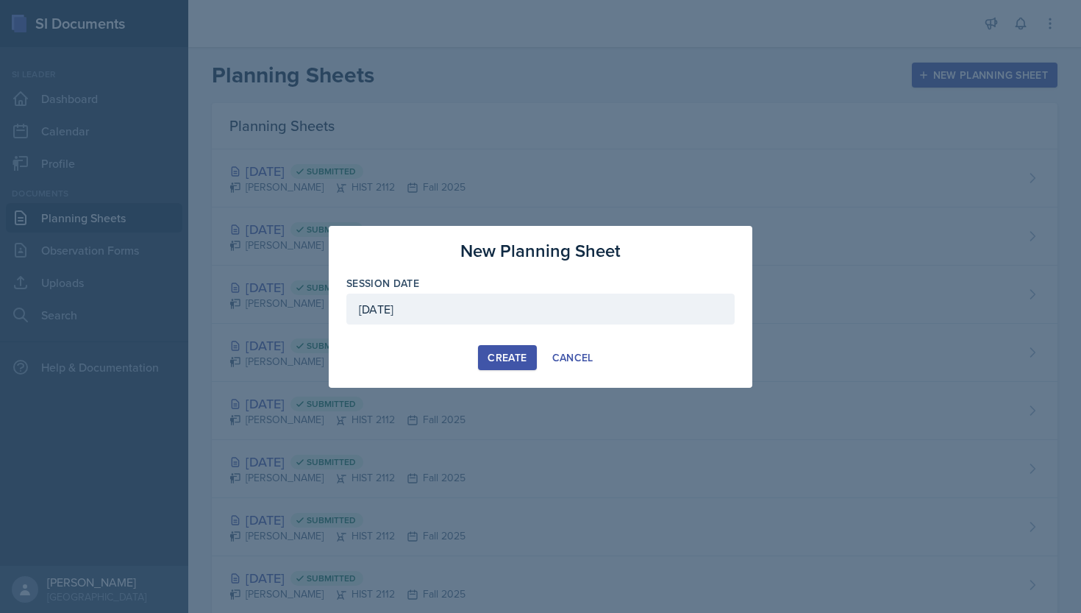
click at [502, 359] on div "Create" at bounding box center [507, 358] width 39 height 12
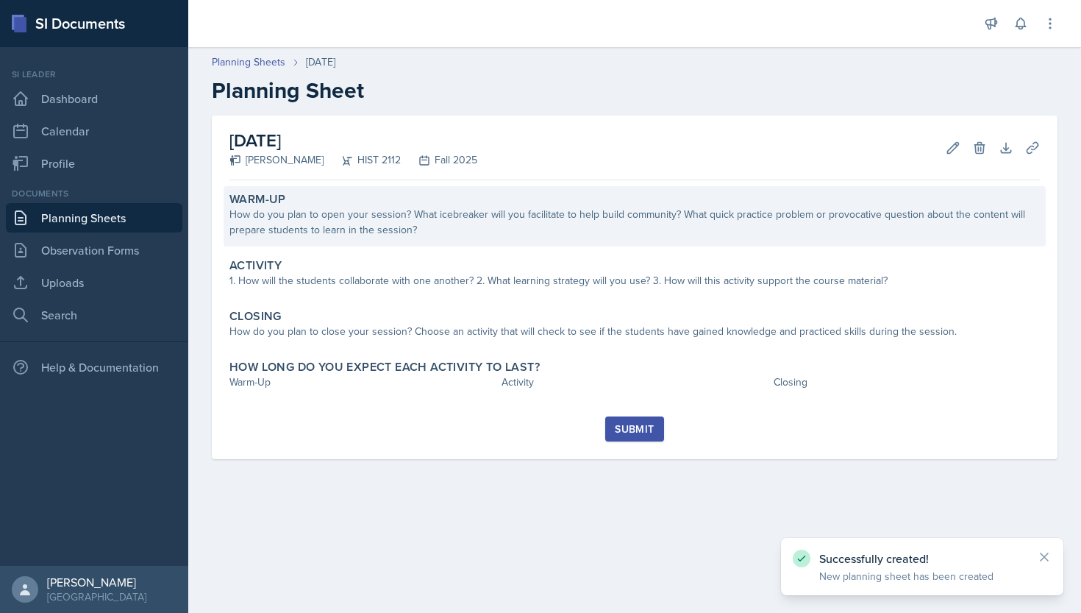
click at [434, 229] on div "How do you plan to open your session? What icebreaker will you facilitate to he…" at bounding box center [634, 222] width 810 height 31
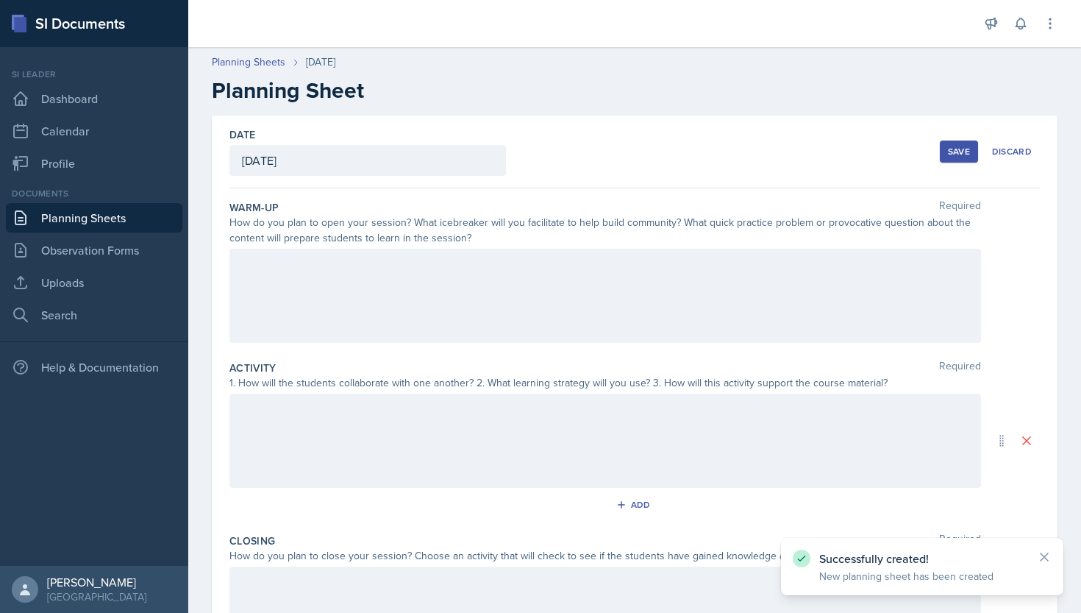
click at [425, 264] on div at bounding box center [605, 296] width 752 height 94
click at [364, 430] on div at bounding box center [605, 440] width 752 height 94
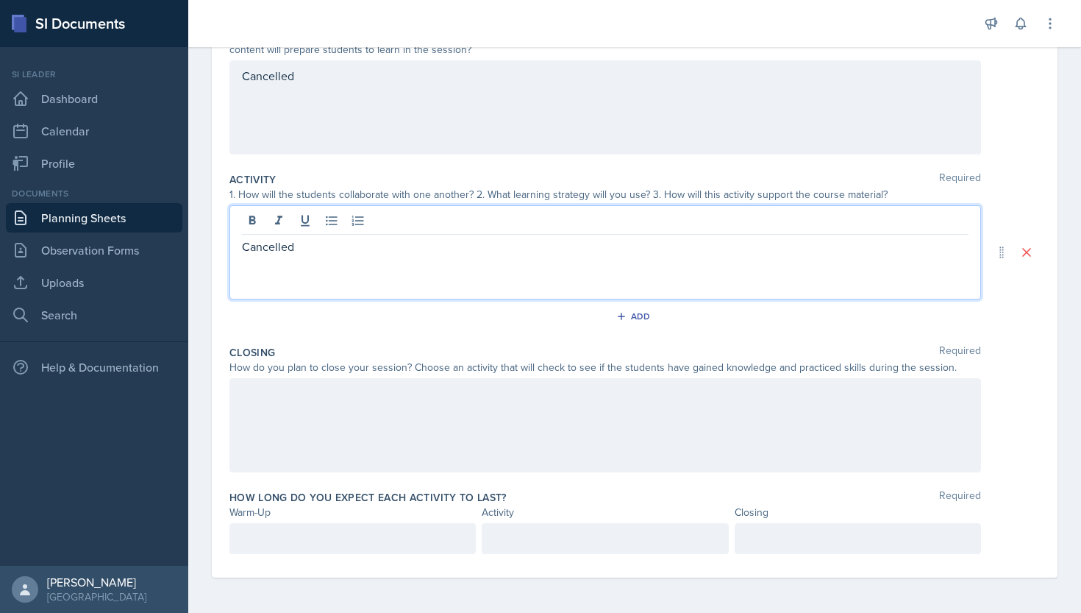
click at [372, 404] on div at bounding box center [605, 425] width 752 height 94
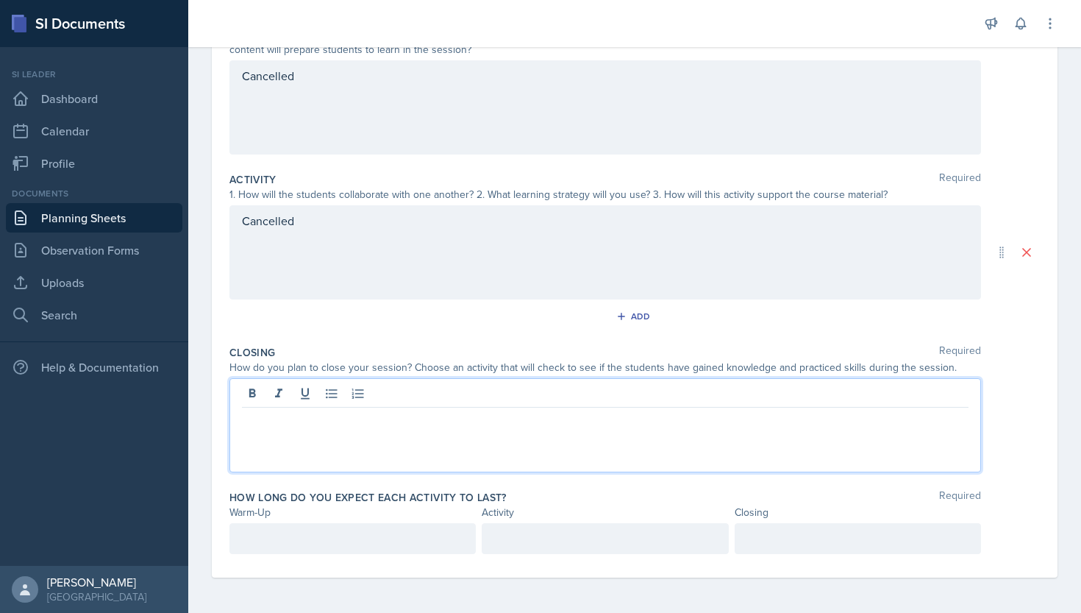
scroll to position [188, 0]
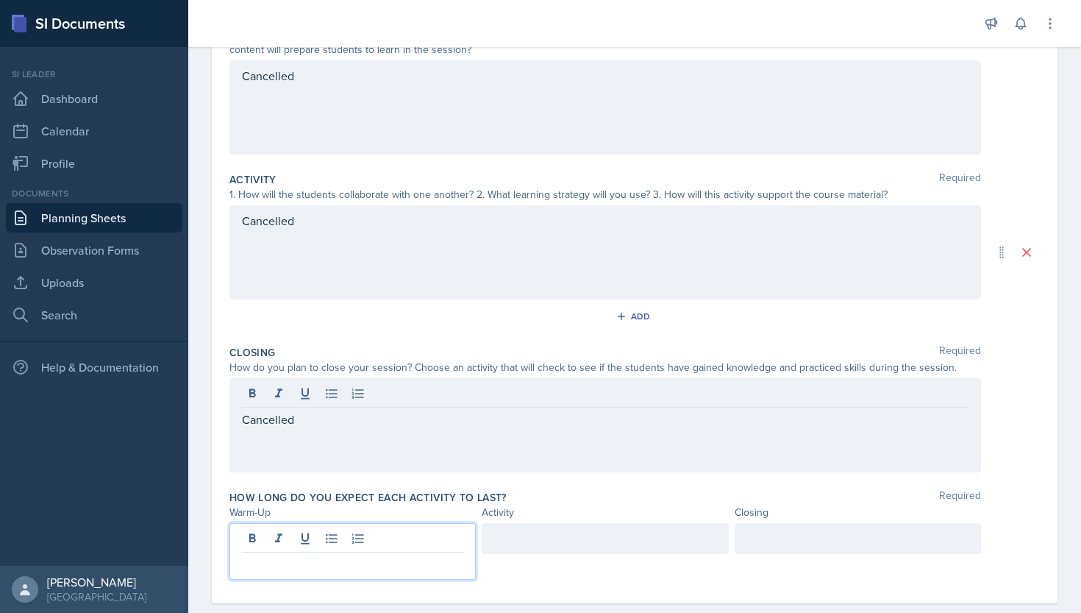
click at [346, 538] on div at bounding box center [352, 551] width 246 height 57
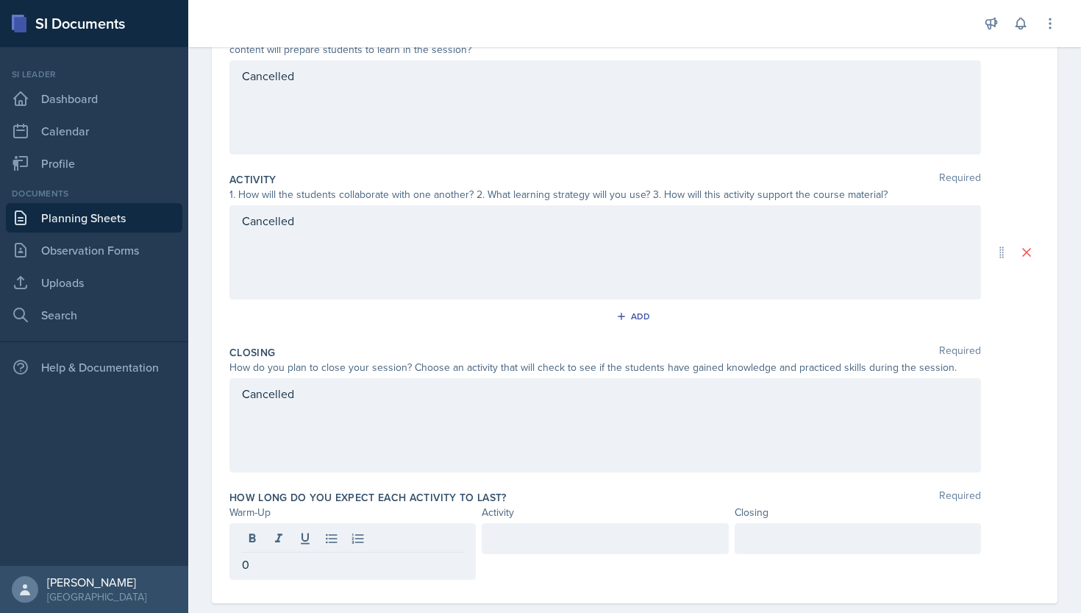
click at [563, 524] on div at bounding box center [605, 538] width 246 height 31
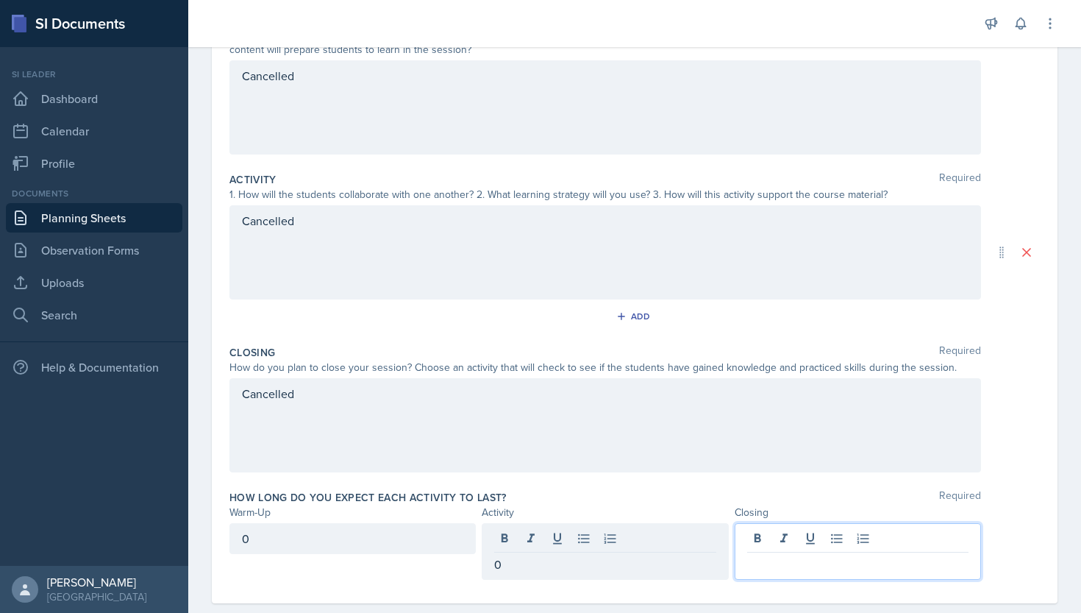
click at [764, 538] on div at bounding box center [858, 551] width 246 height 57
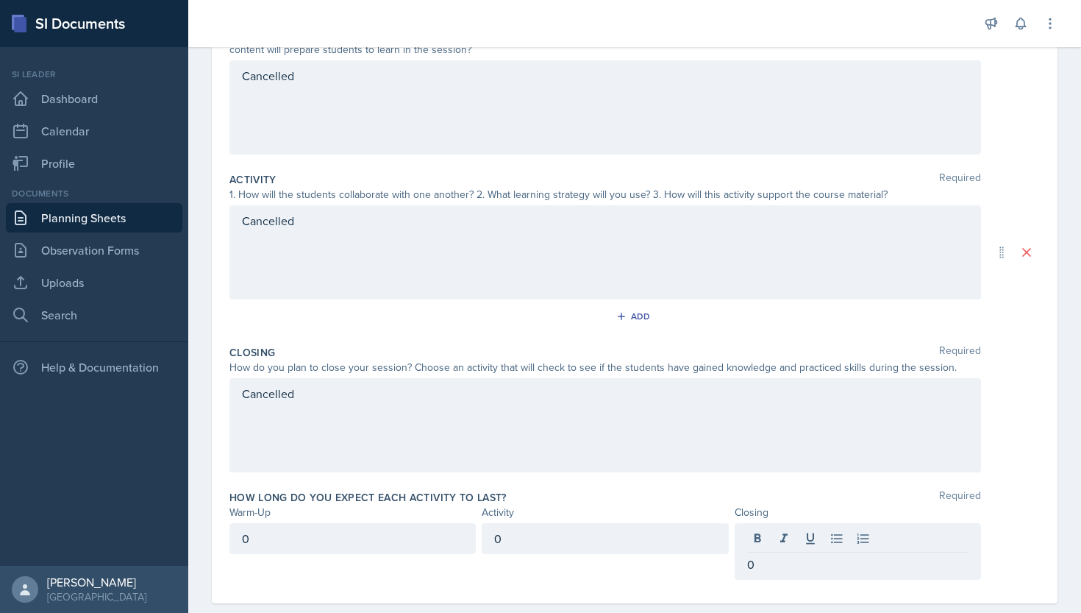
click at [767, 476] on div "Closing Required How do you plan to close your session? Choose an activity that…" at bounding box center [634, 411] width 810 height 145
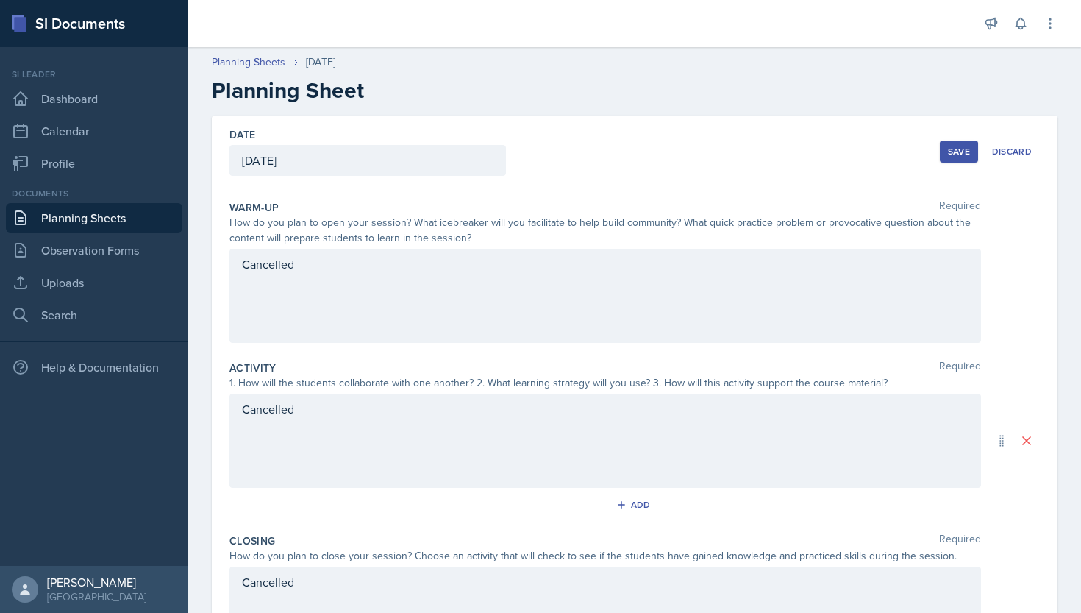
scroll to position [0, 0]
click at [947, 154] on button "Save" at bounding box center [959, 151] width 38 height 22
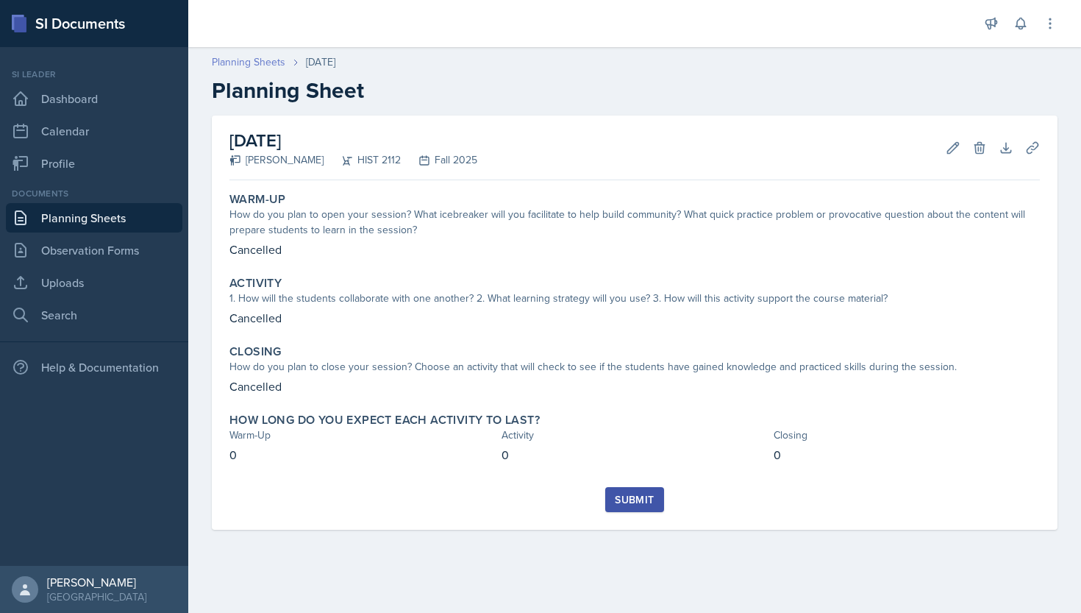
click at [270, 61] on link "Planning Sheets" at bounding box center [249, 61] width 74 height 15
